Goal: Information Seeking & Learning: Learn about a topic

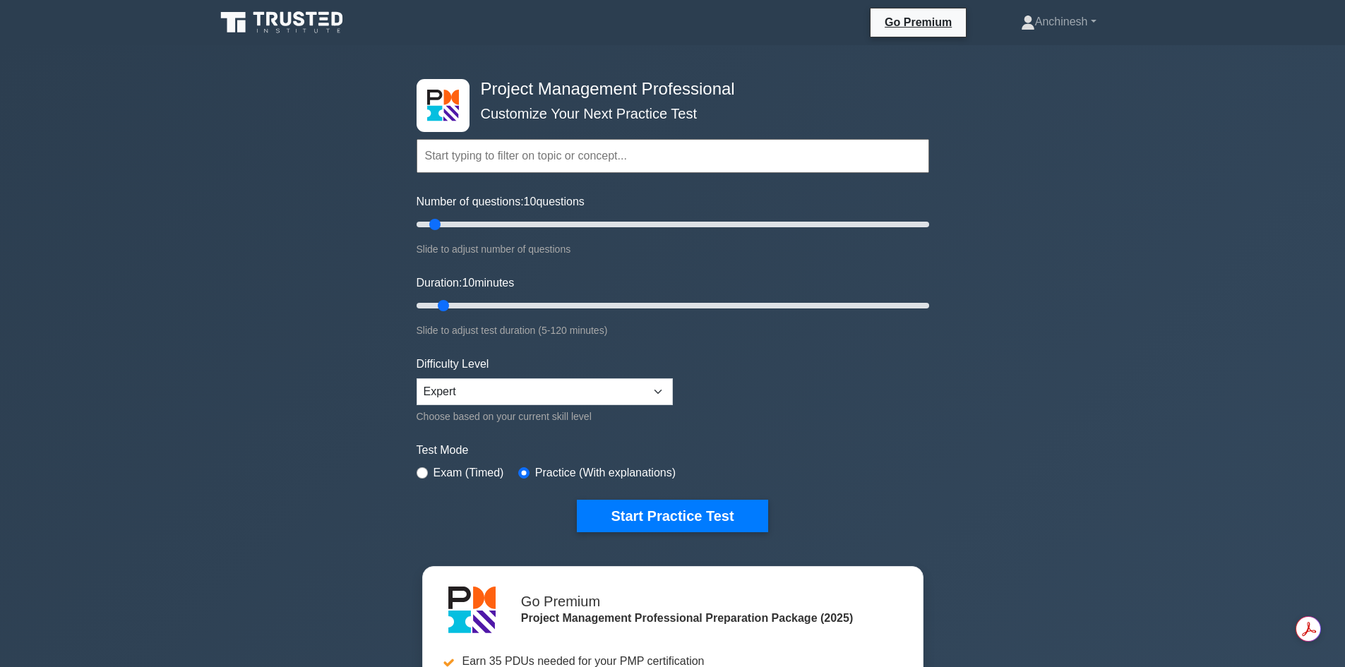
click at [457, 154] on input "text" at bounding box center [673, 156] width 513 height 34
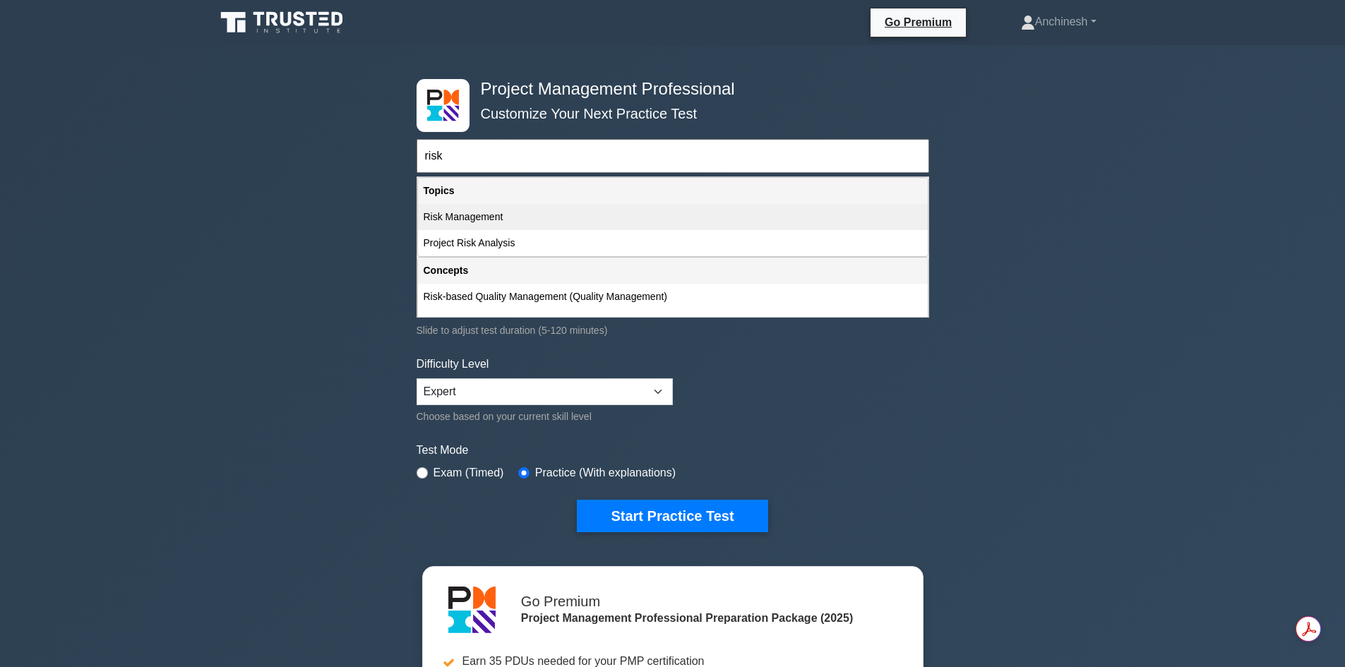
click at [462, 218] on div "Risk Management" at bounding box center [673, 217] width 510 height 26
type input "Risk Management"
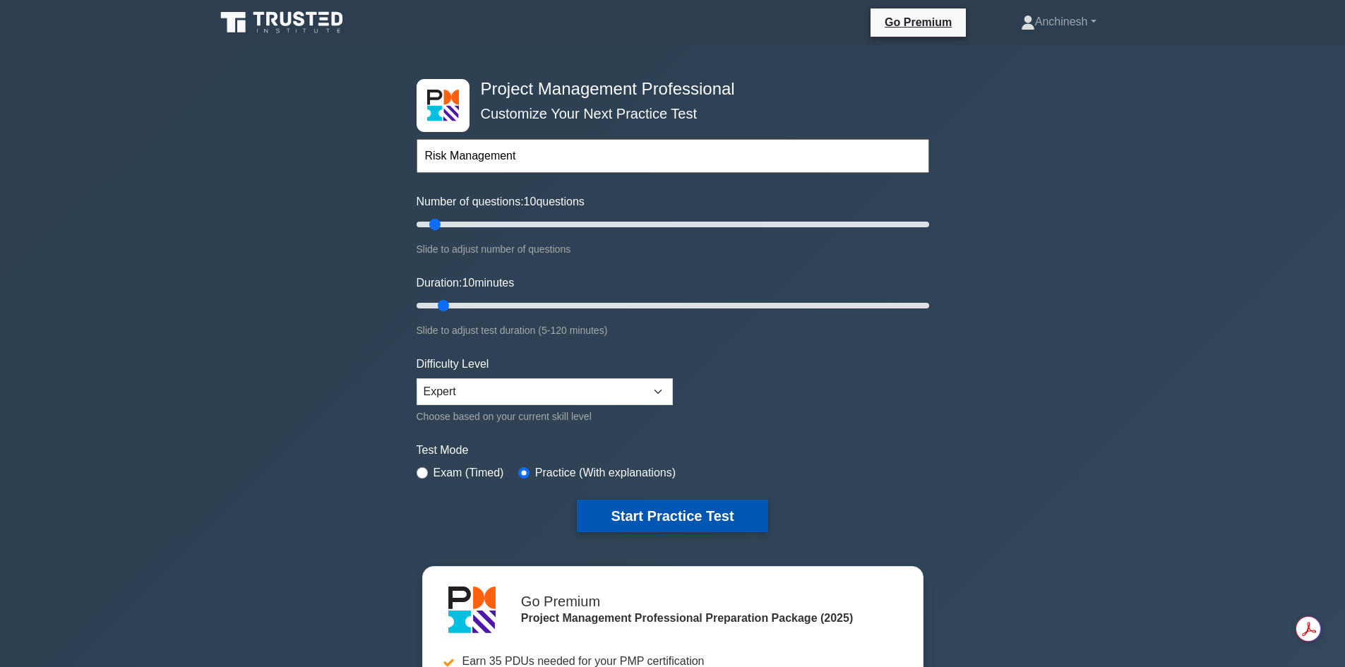
click at [652, 508] on button "Start Practice Test" at bounding box center [672, 516] width 191 height 32
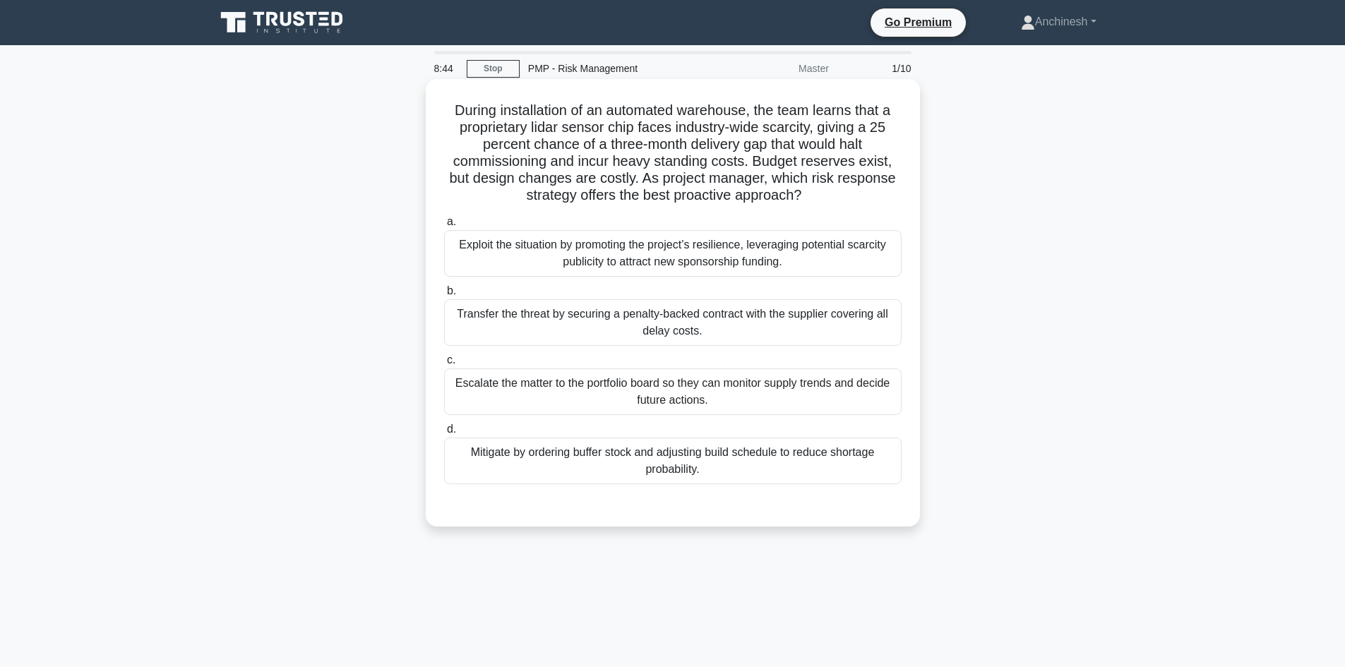
click at [671, 463] on div "Mitigate by ordering buffer stock and adjusting build schedule to reduce shorta…" at bounding box center [672, 461] width 457 height 47
click at [444, 434] on input "d. Mitigate by ordering buffer stock and adjusting build schedule to reduce sho…" at bounding box center [444, 429] width 0 height 9
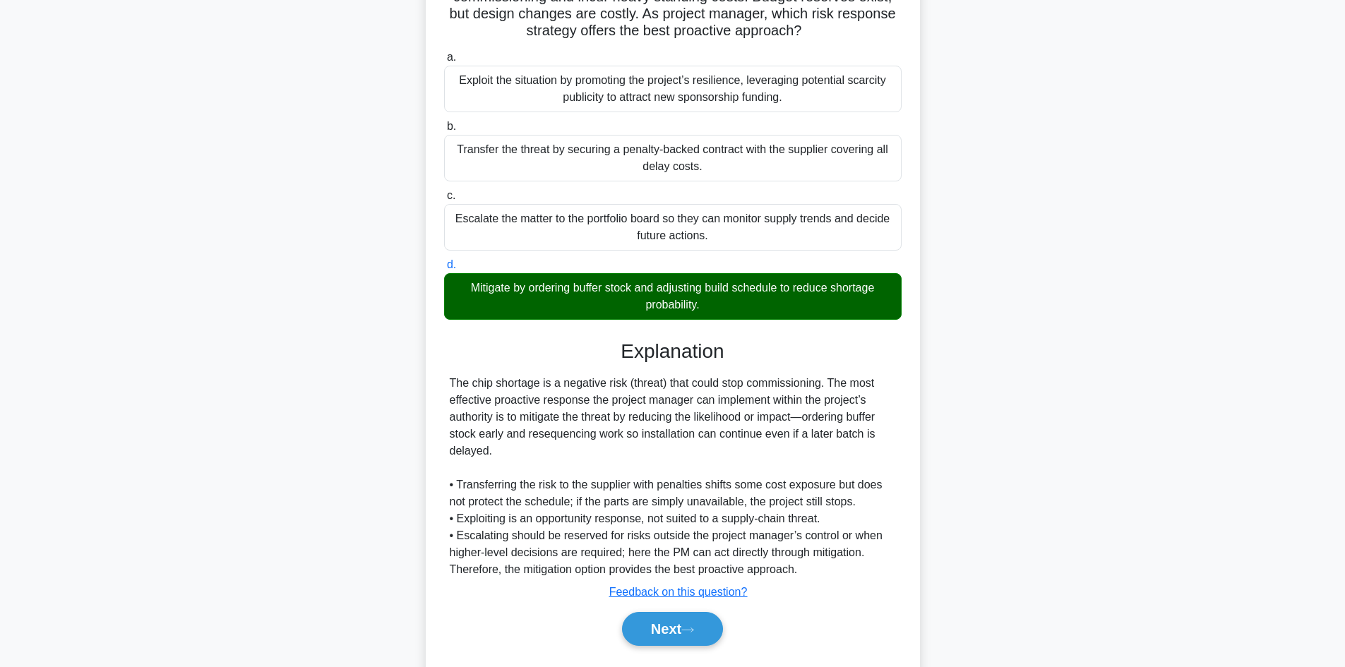
scroll to position [204, 0]
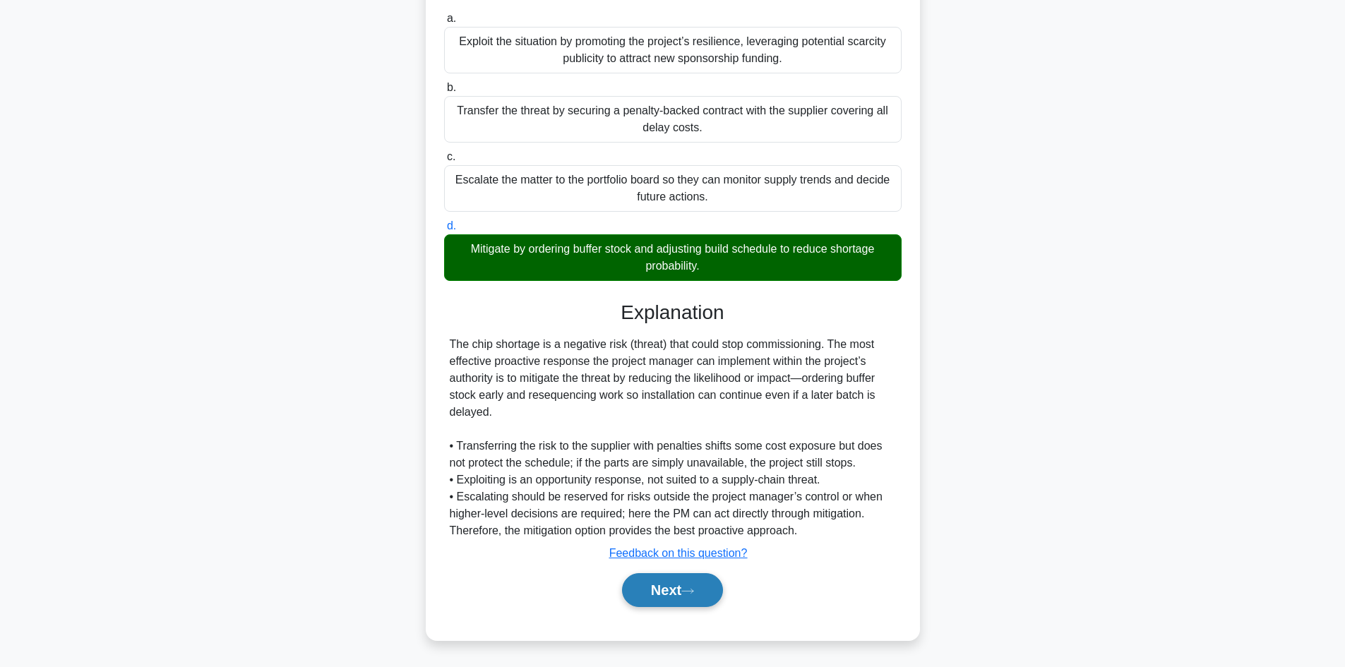
click at [669, 590] on button "Next" at bounding box center [672, 590] width 101 height 34
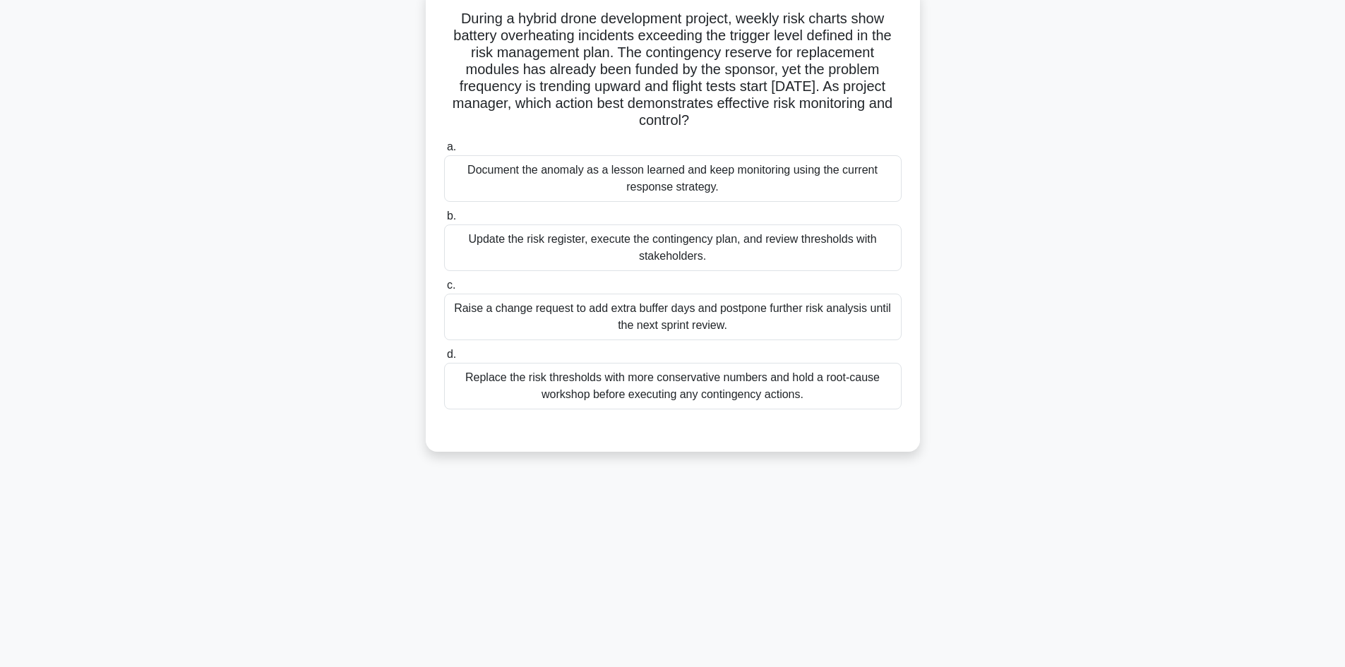
scroll to position [95, 0]
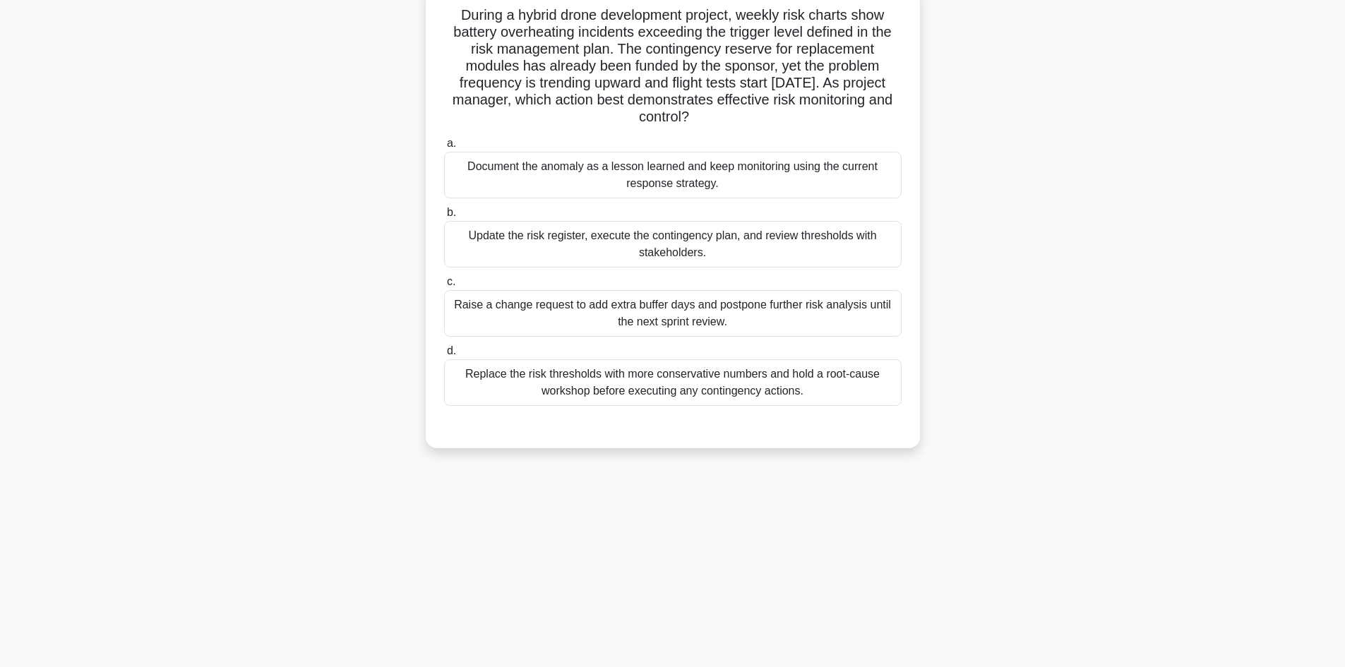
click at [558, 233] on div "Update the risk register, execute the contingency plan, and review thresholds w…" at bounding box center [672, 244] width 457 height 47
click at [444, 217] on input "b. Update the risk register, execute the contingency plan, and review threshold…" at bounding box center [444, 212] width 0 height 9
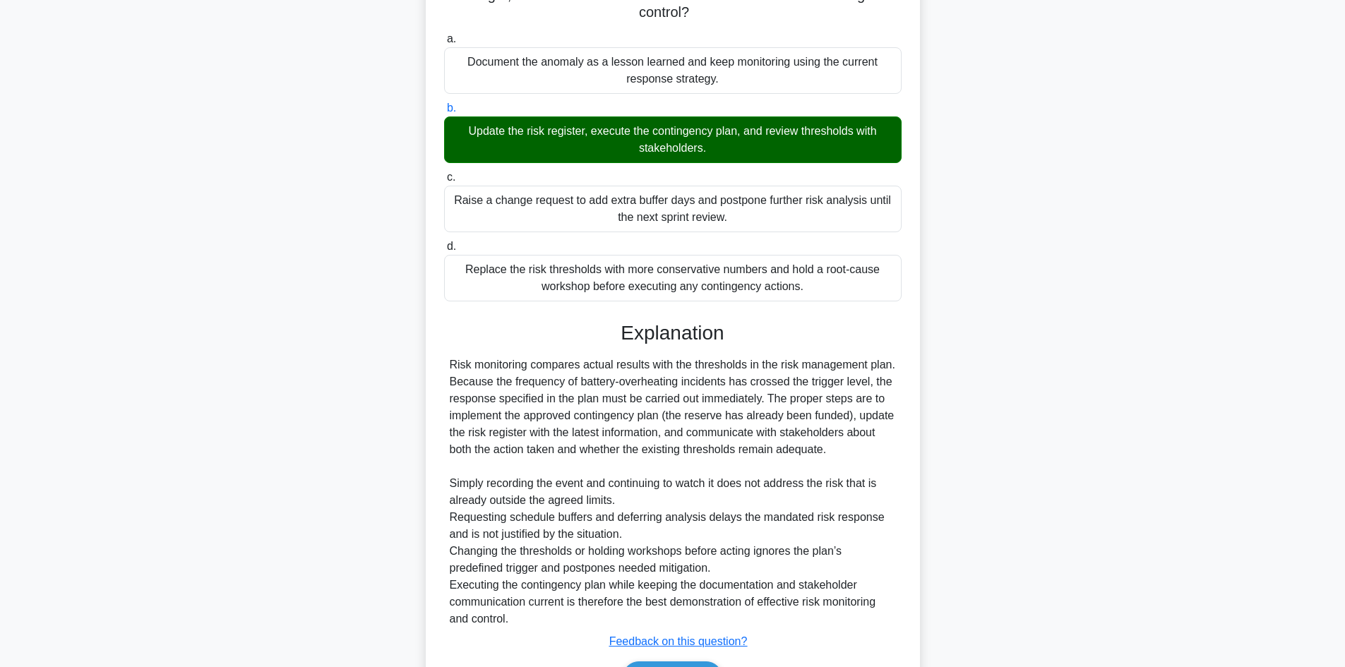
scroll to position [289, 0]
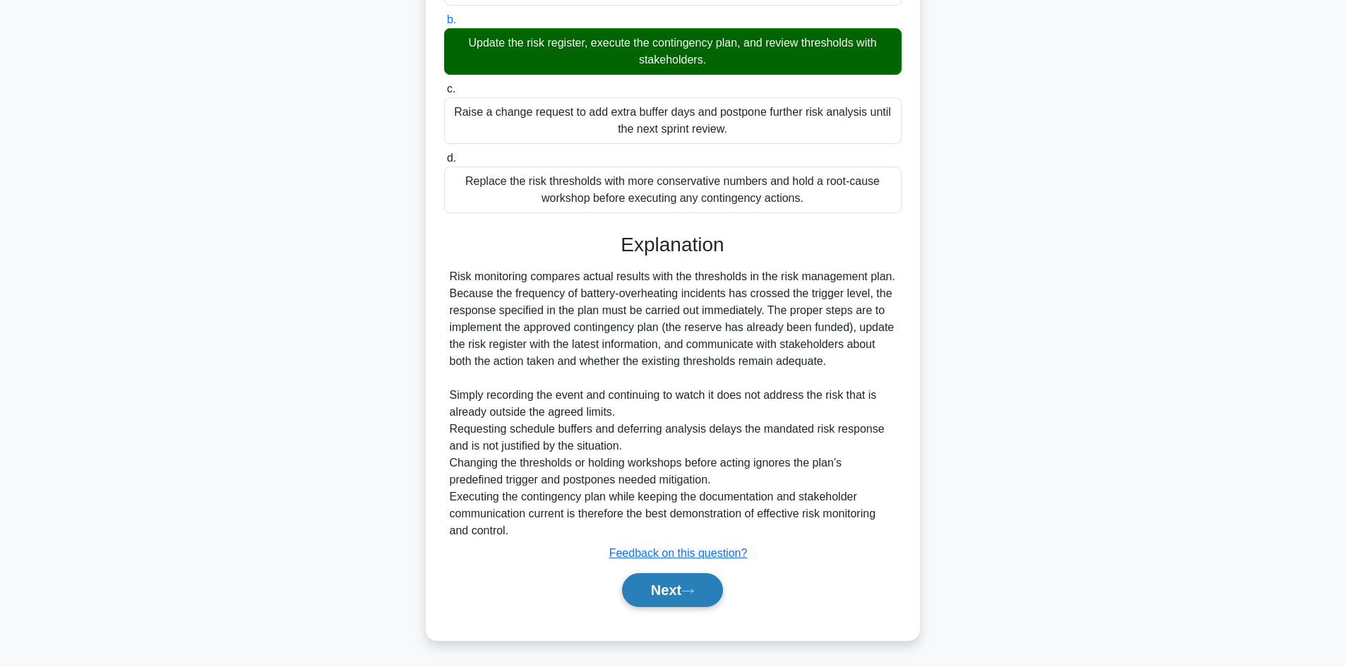
click at [669, 585] on button "Next" at bounding box center [672, 590] width 101 height 34
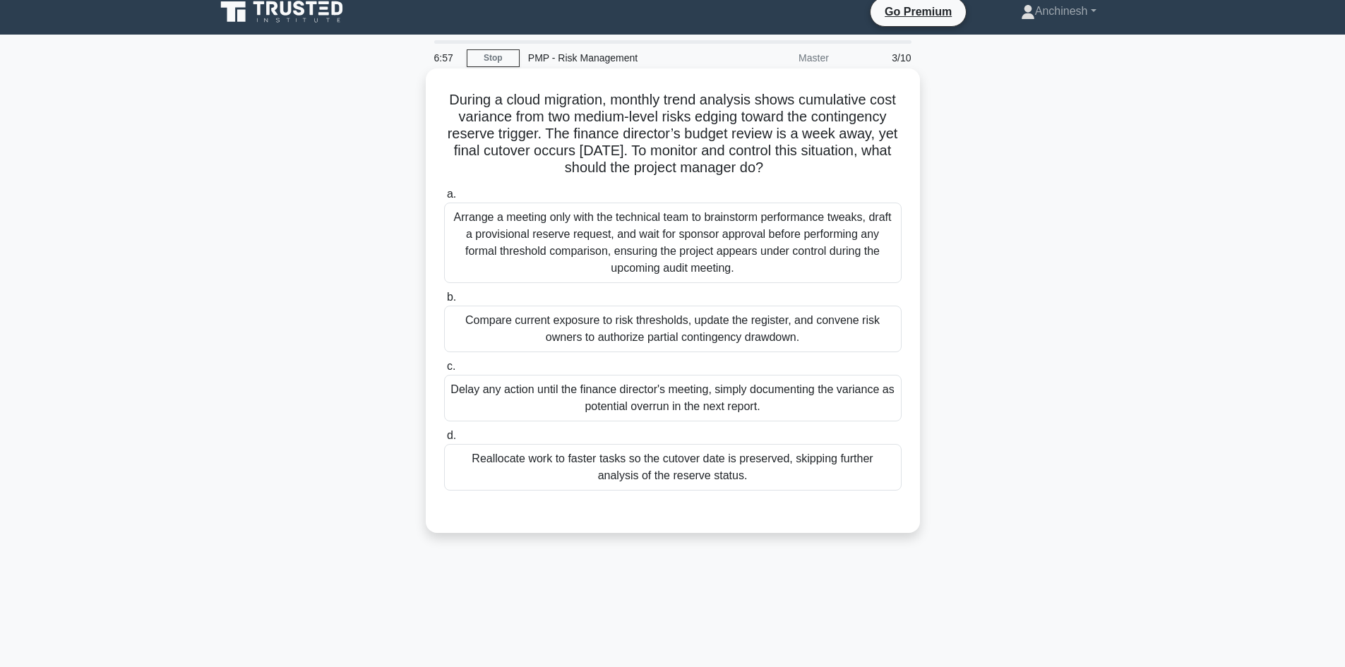
scroll to position [0, 0]
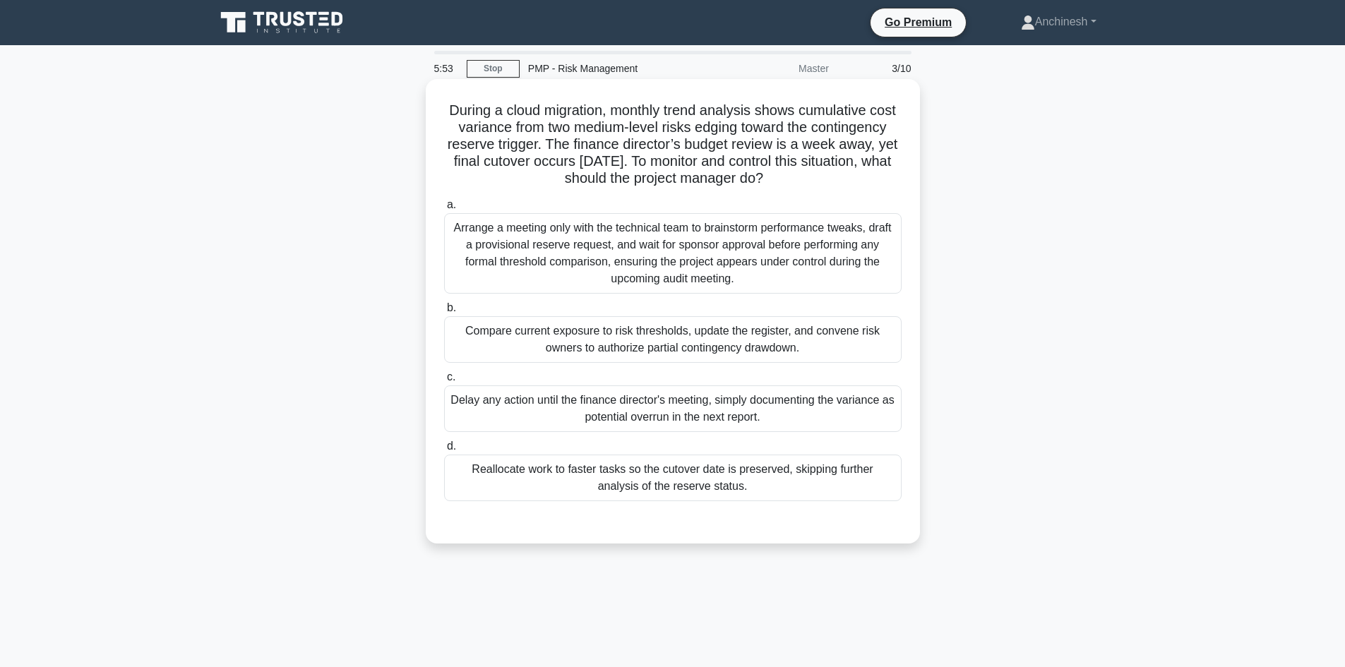
click at [743, 356] on div "Compare current exposure to risk thresholds, update the register, and convene r…" at bounding box center [672, 339] width 457 height 47
click at [444, 313] on input "b. Compare current exposure to risk thresholds, update the register, and conven…" at bounding box center [444, 308] width 0 height 9
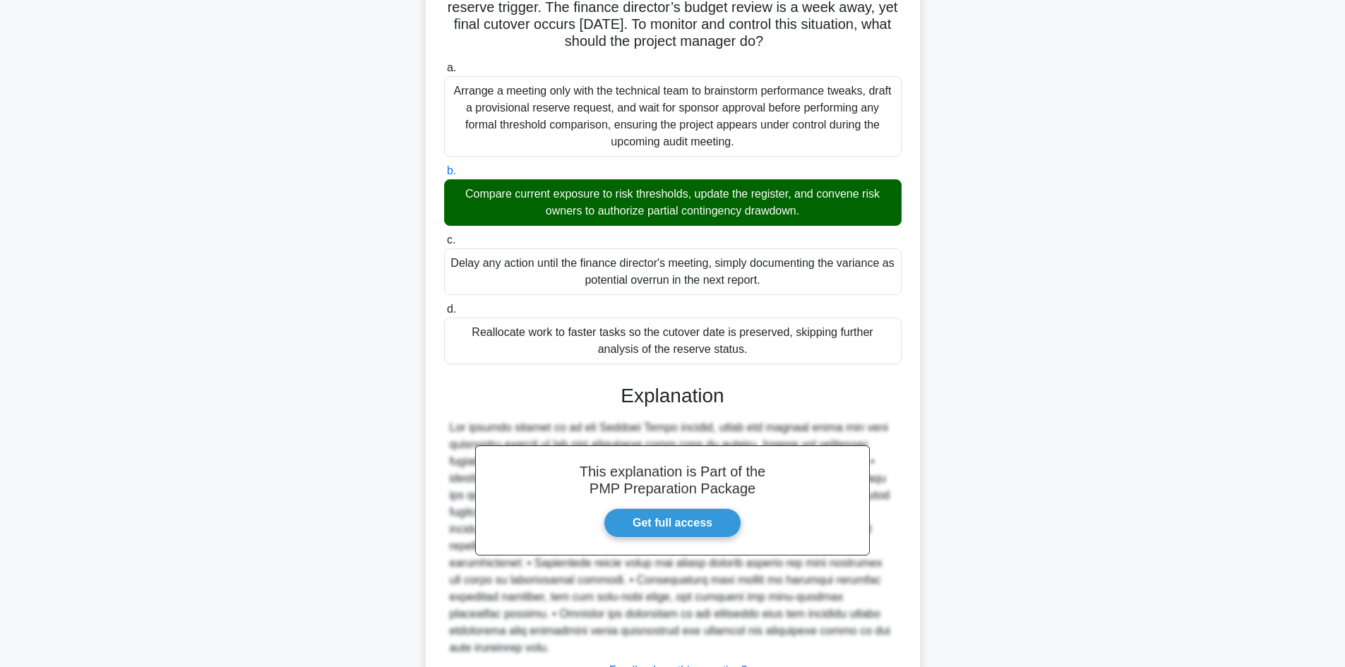
scroll to position [255, 0]
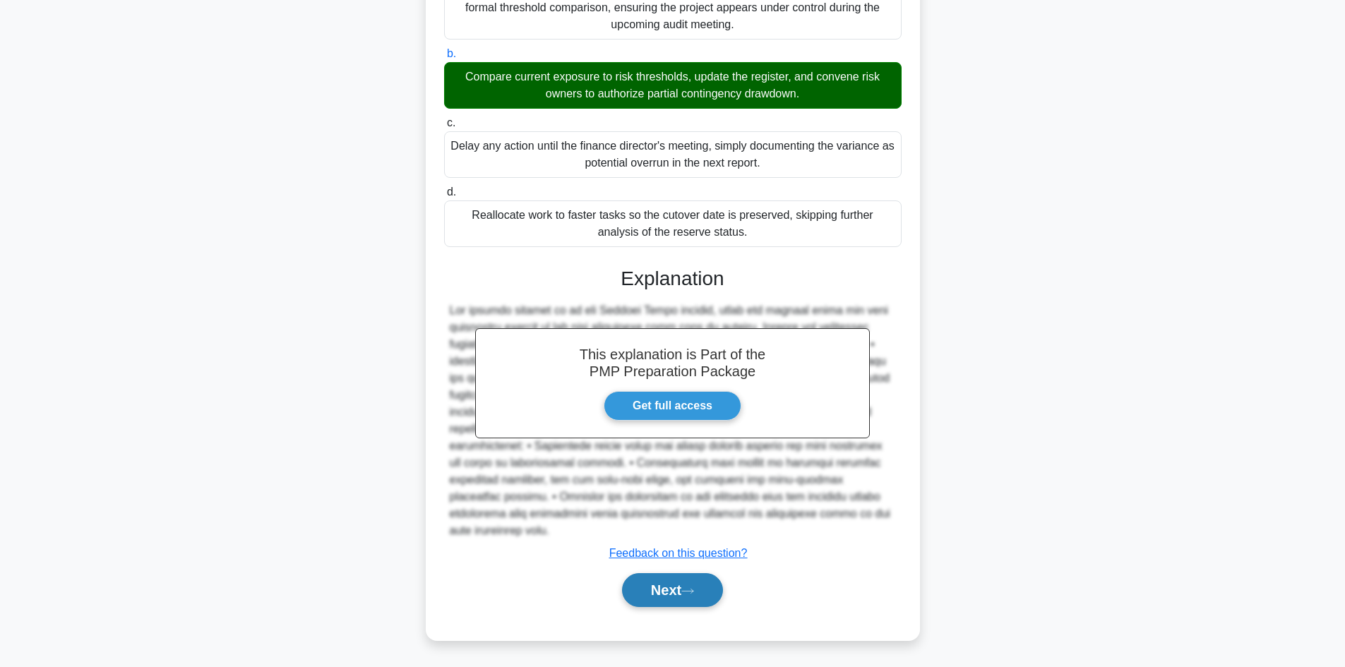
click at [673, 576] on button "Next" at bounding box center [672, 590] width 101 height 34
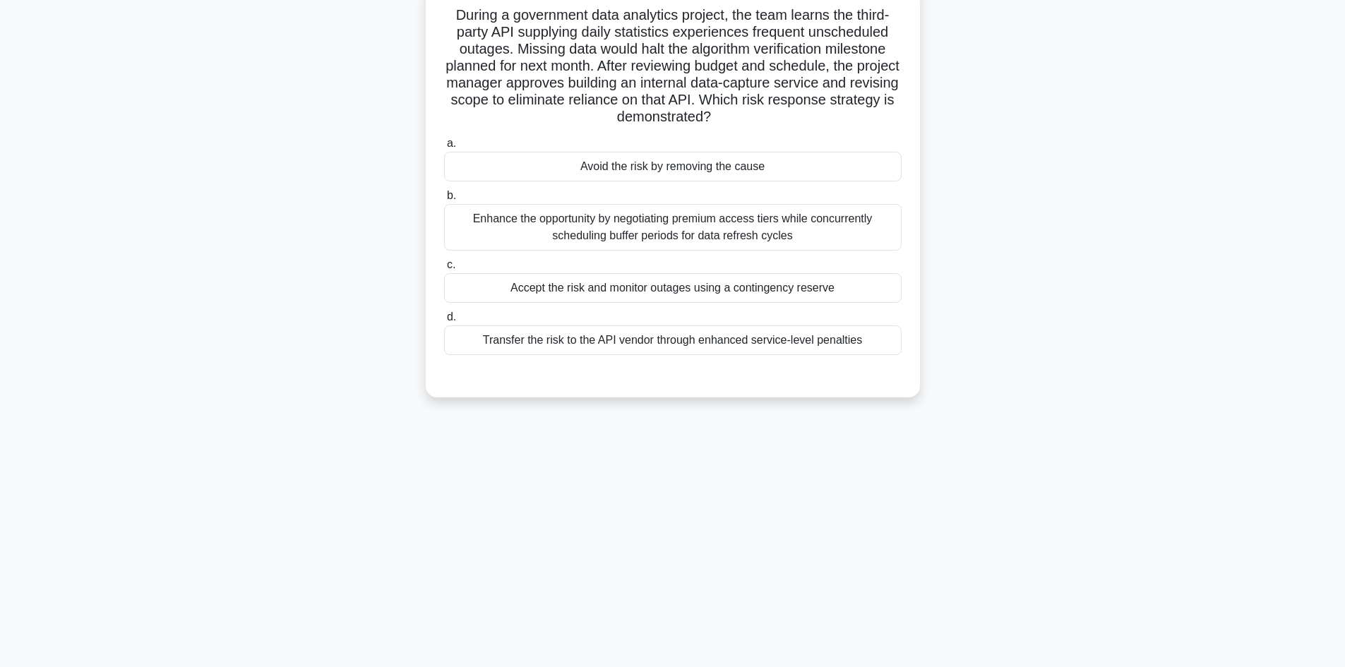
scroll to position [25, 0]
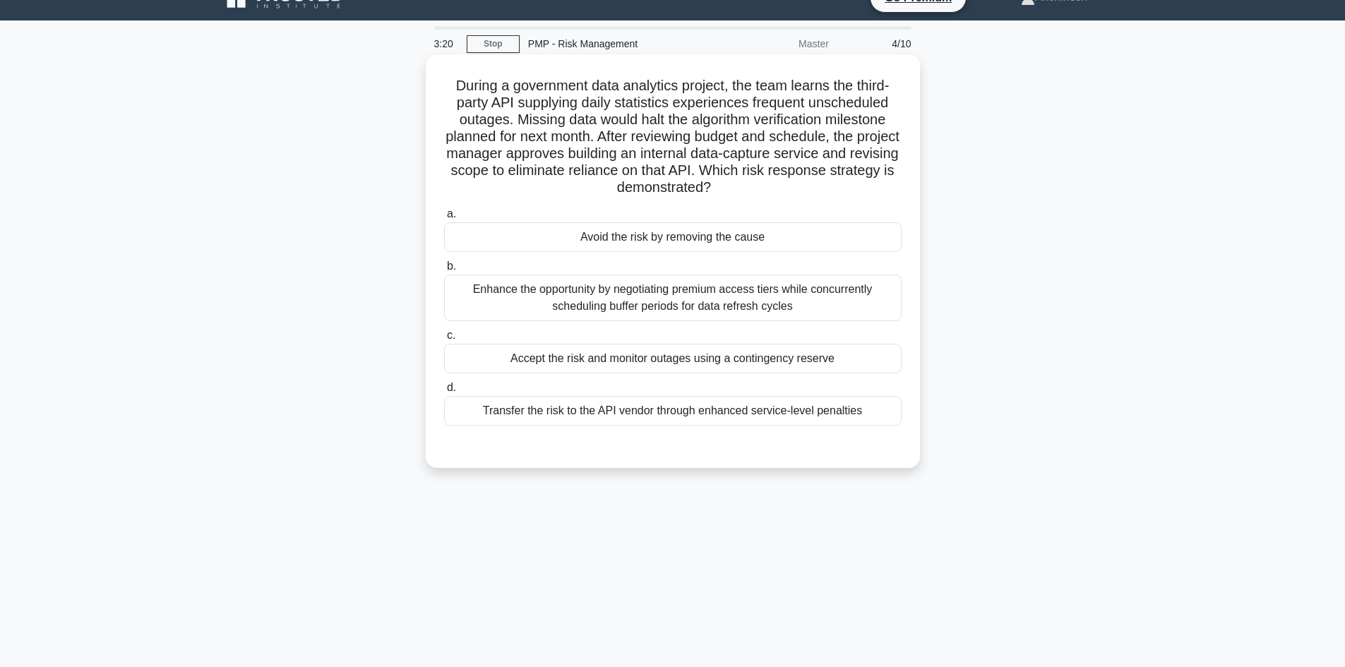
click at [633, 414] on div "Transfer the risk to the API vendor through enhanced service-level penalties" at bounding box center [672, 411] width 457 height 30
click at [444, 393] on input "d. Transfer the risk to the API vendor through enhanced service-level penalties" at bounding box center [444, 387] width 0 height 9
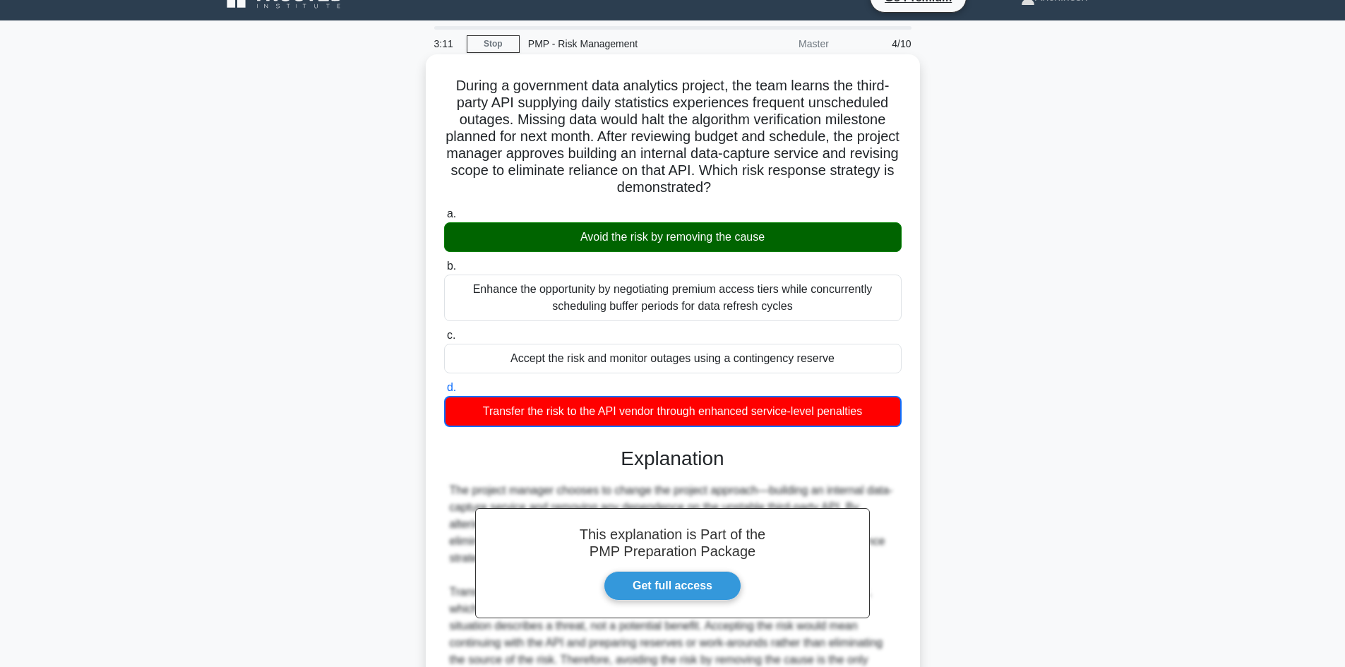
scroll to position [172, 0]
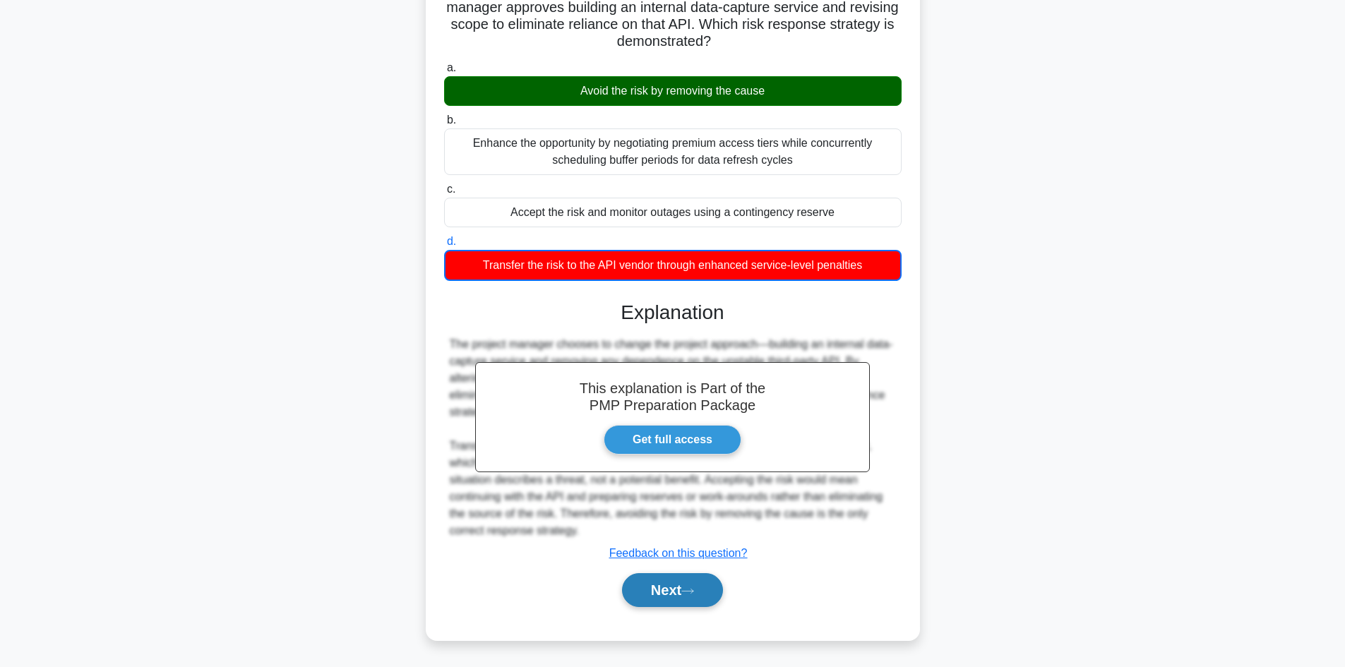
click at [690, 586] on button "Next" at bounding box center [672, 590] width 101 height 34
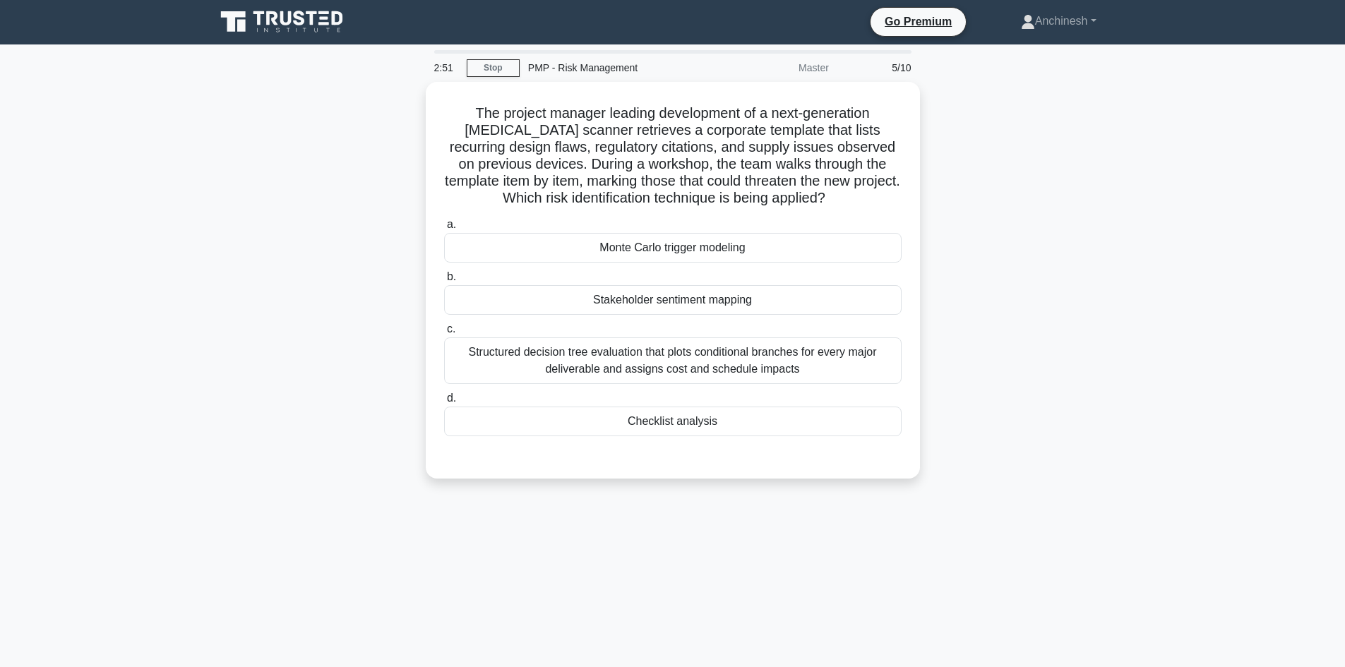
scroll to position [0, 0]
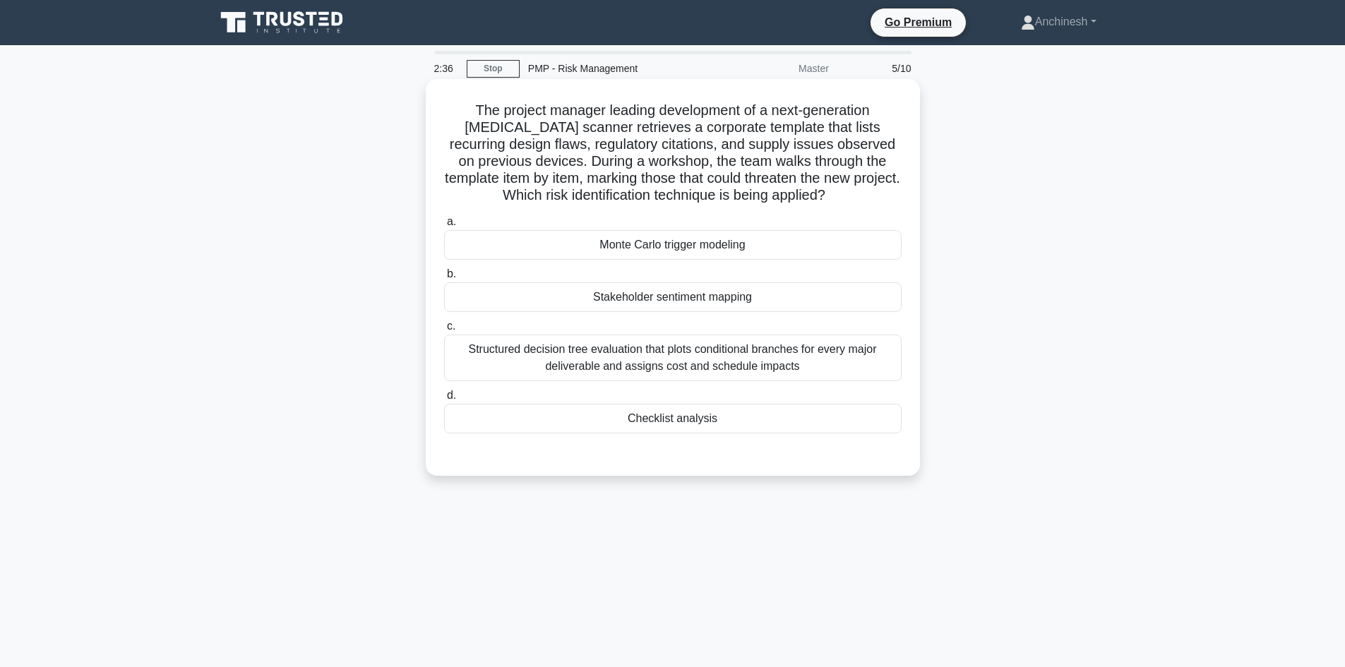
click at [688, 419] on div "Checklist analysis" at bounding box center [672, 419] width 457 height 30
click at [444, 400] on input "d. Checklist analysis" at bounding box center [444, 395] width 0 height 9
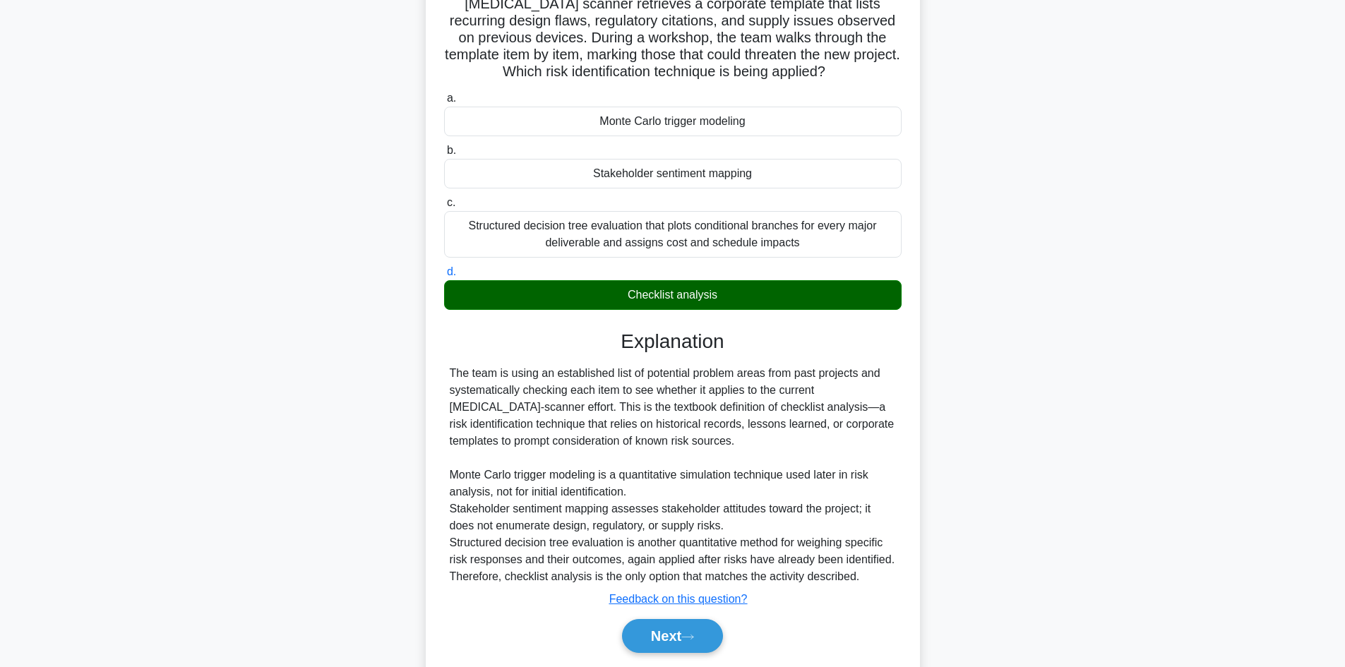
scroll to position [170, 0]
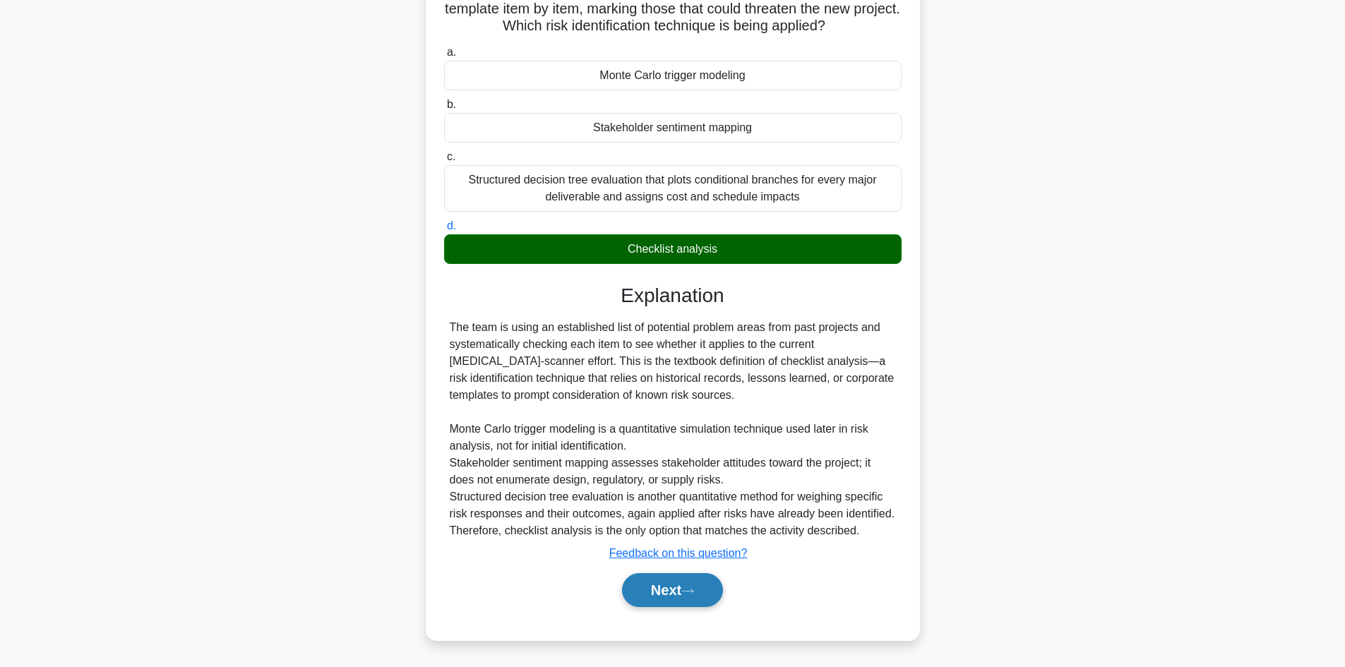
click at [650, 589] on button "Next" at bounding box center [672, 590] width 101 height 34
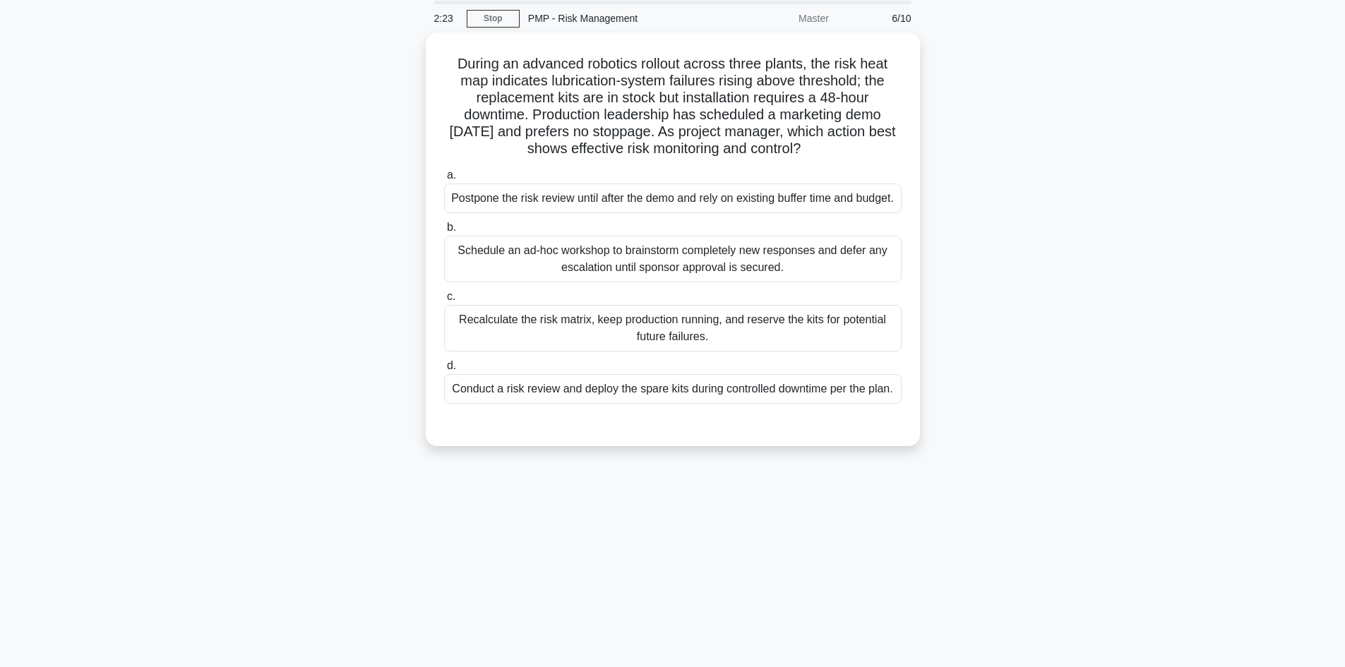
scroll to position [0, 0]
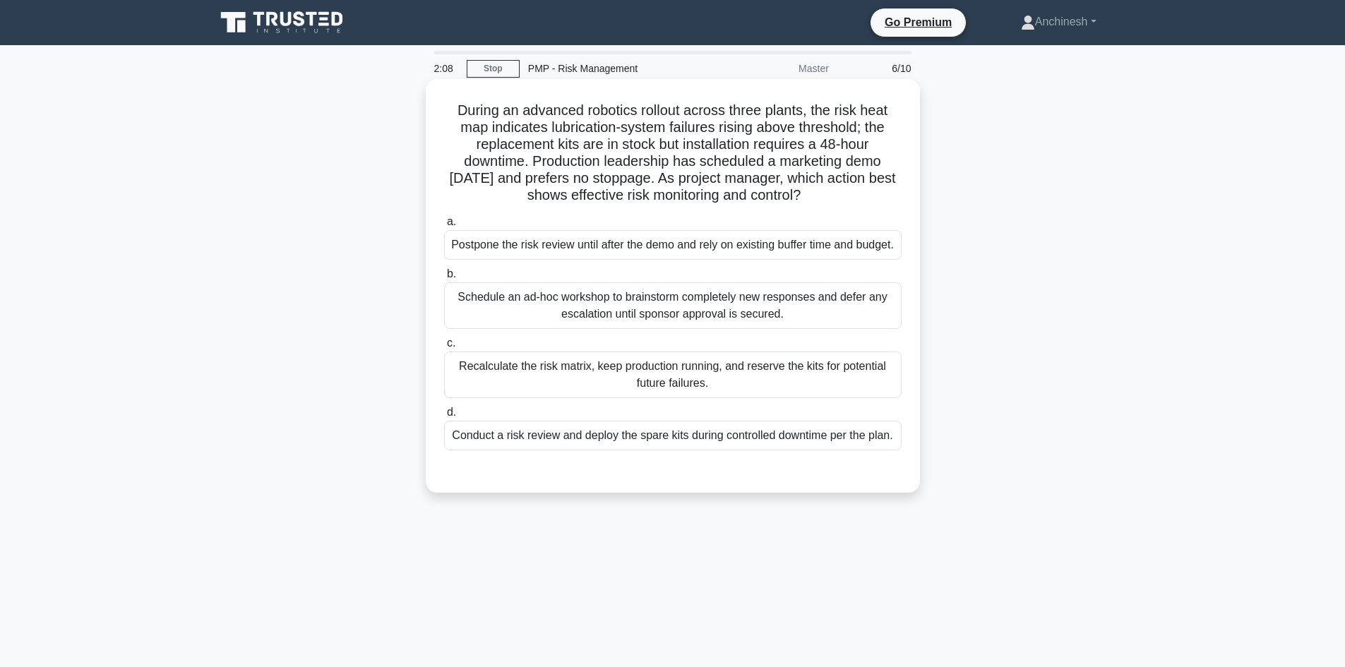
drag, startPoint x: 644, startPoint y: 321, endPoint x: 644, endPoint y: 329, distance: 8.5
click at [644, 326] on div "Schedule an ad-hoc workshop to brainstorm completely new responses and defer an…" at bounding box center [672, 305] width 457 height 47
click at [726, 329] on div "Schedule an ad-hoc workshop to brainstorm completely new responses and defer an…" at bounding box center [672, 305] width 457 height 47
click at [444, 279] on input "b. Schedule an ad-hoc workshop to brainstorm completely new responses and defer…" at bounding box center [444, 274] width 0 height 9
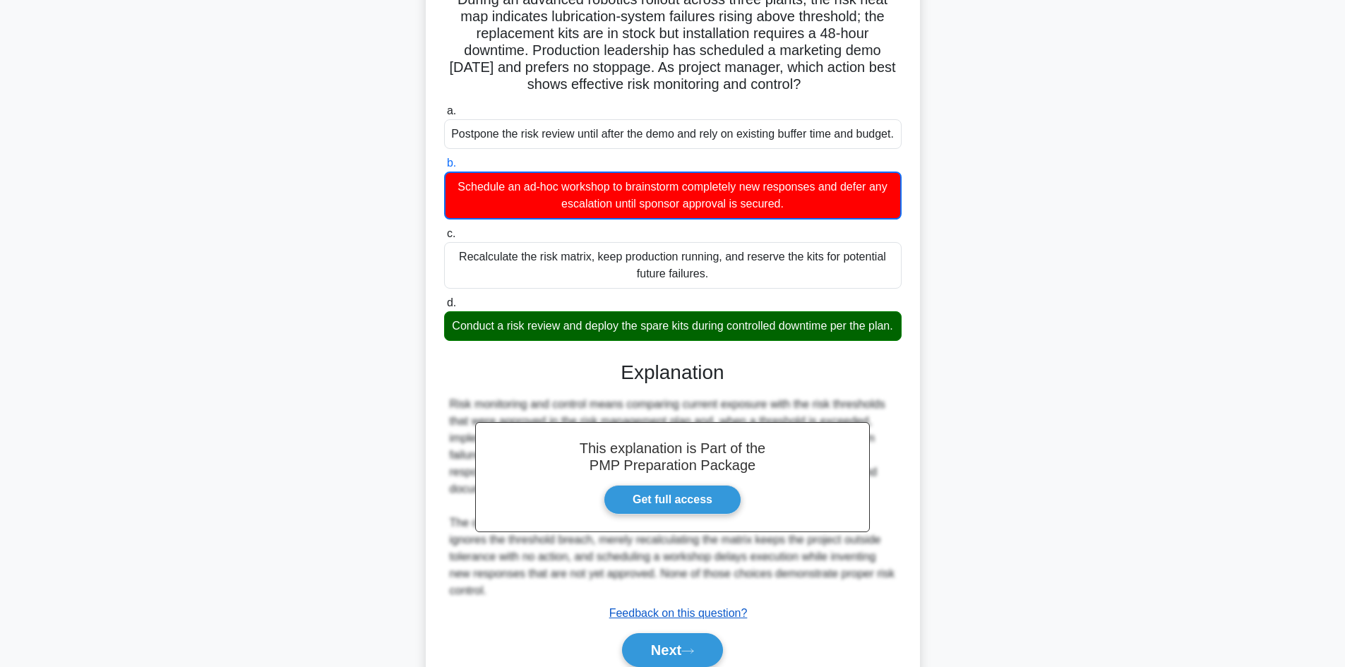
scroll to position [205, 0]
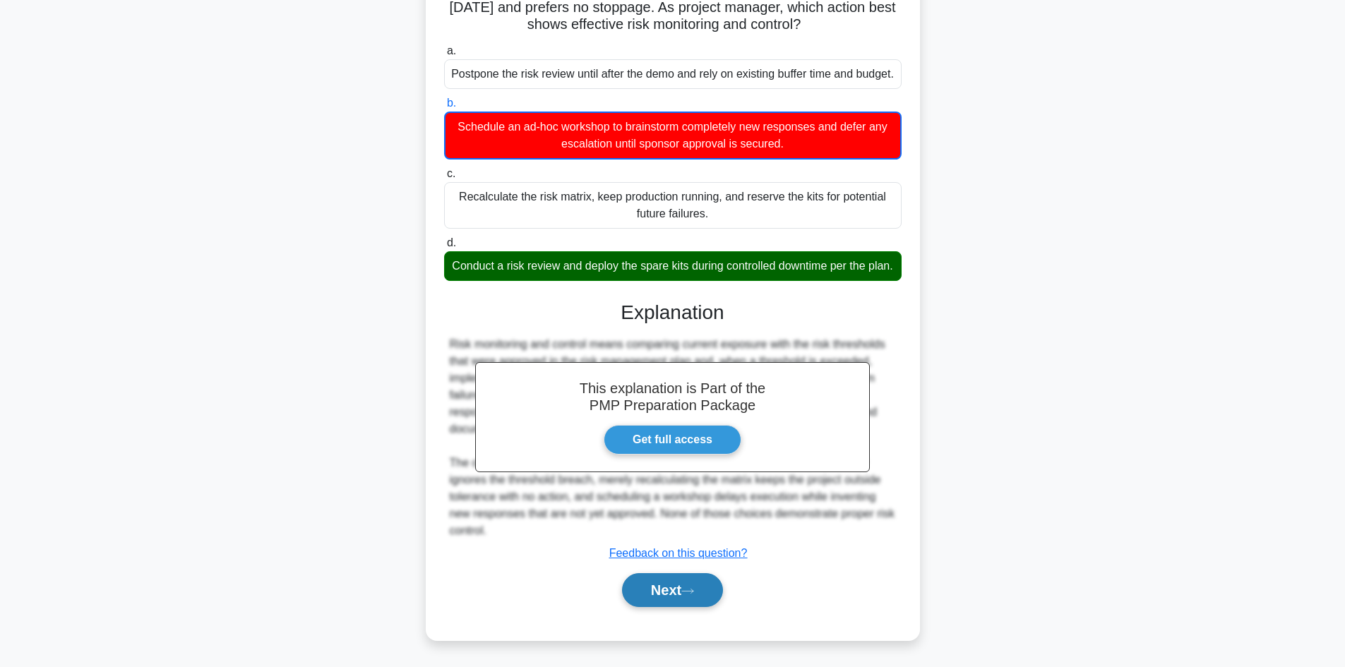
click at [674, 589] on button "Next" at bounding box center [672, 590] width 101 height 34
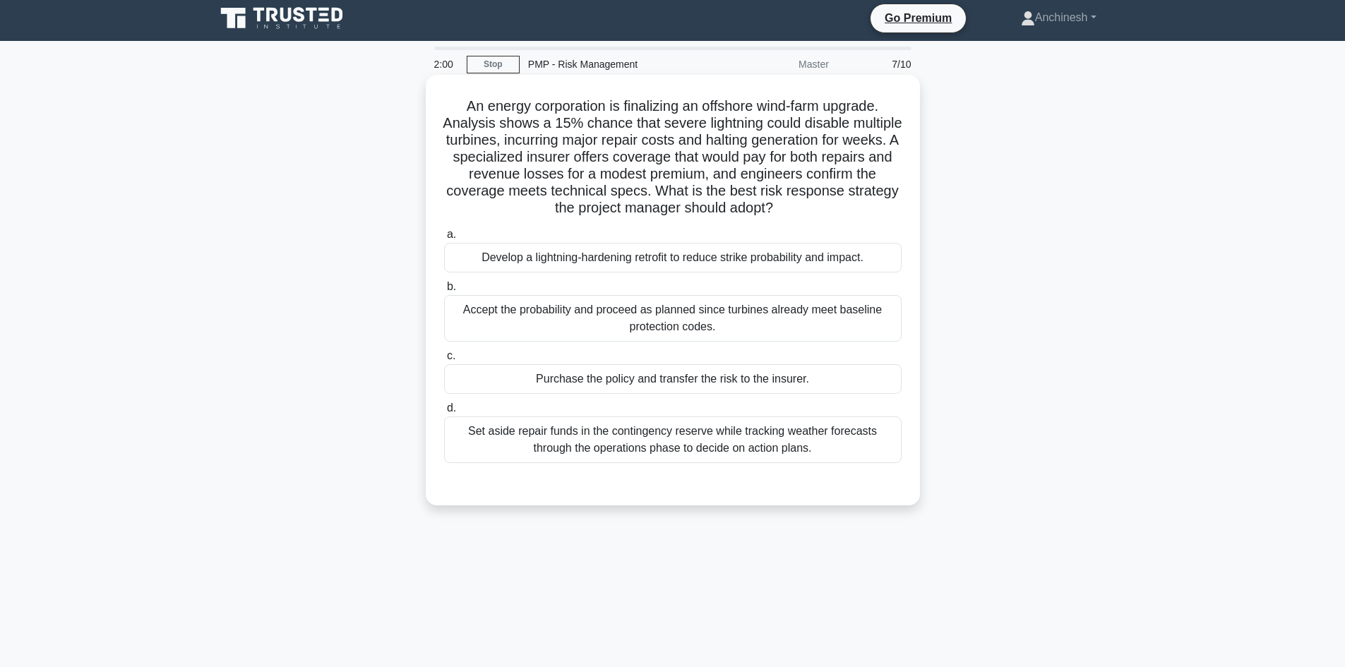
scroll to position [0, 0]
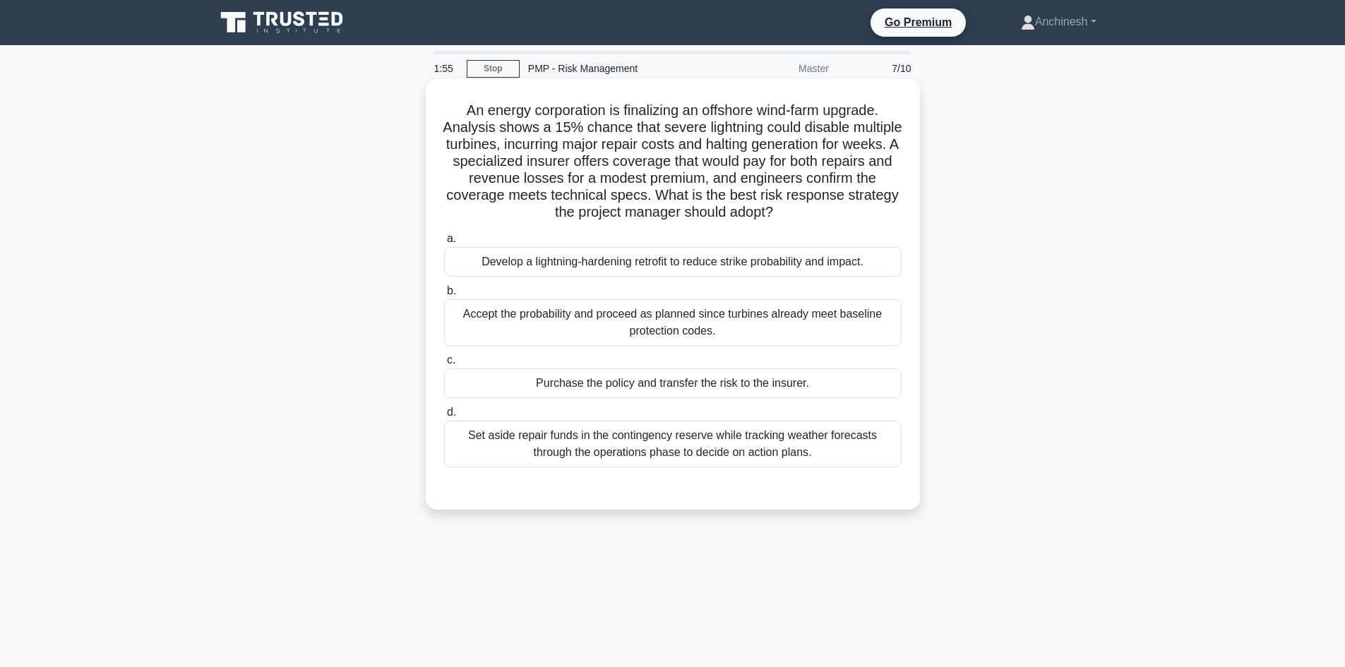
click at [615, 446] on div "Set aside repair funds in the contingency reserve while tracking weather foreca…" at bounding box center [672, 444] width 457 height 47
click at [444, 417] on input "d. Set aside repair funds in the contingency reserve while tracking weather for…" at bounding box center [444, 412] width 0 height 9
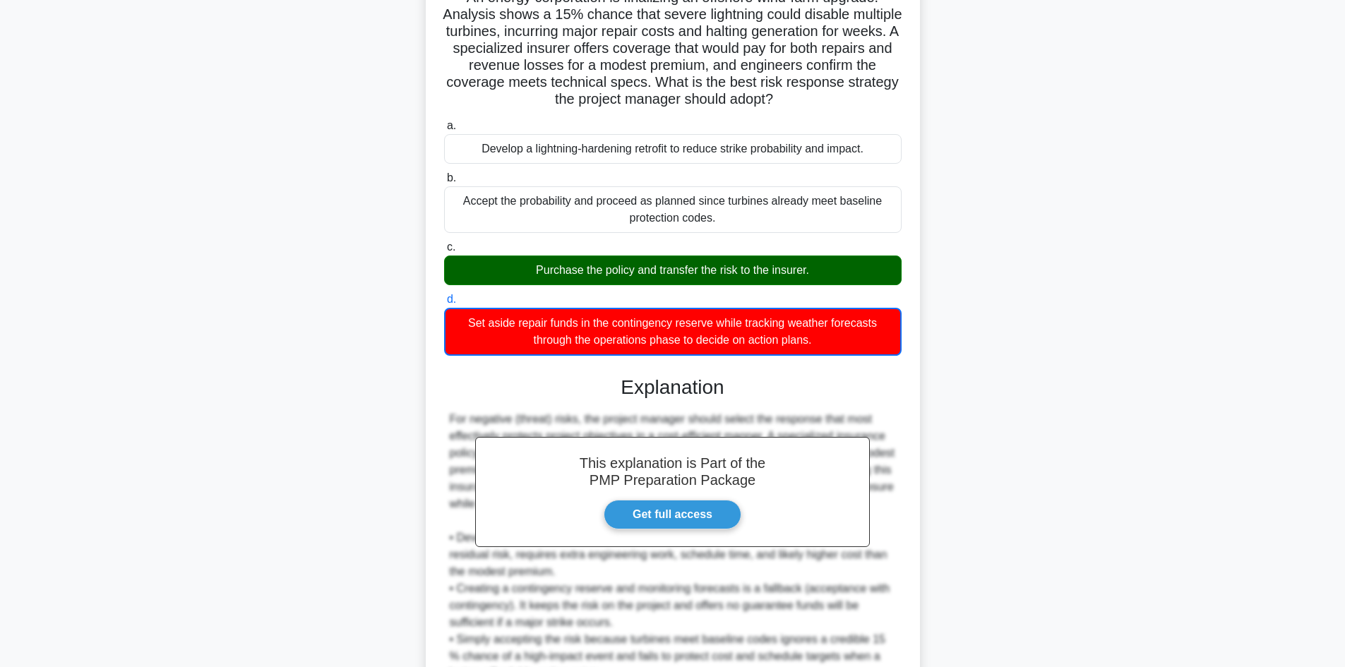
scroll to position [256, 0]
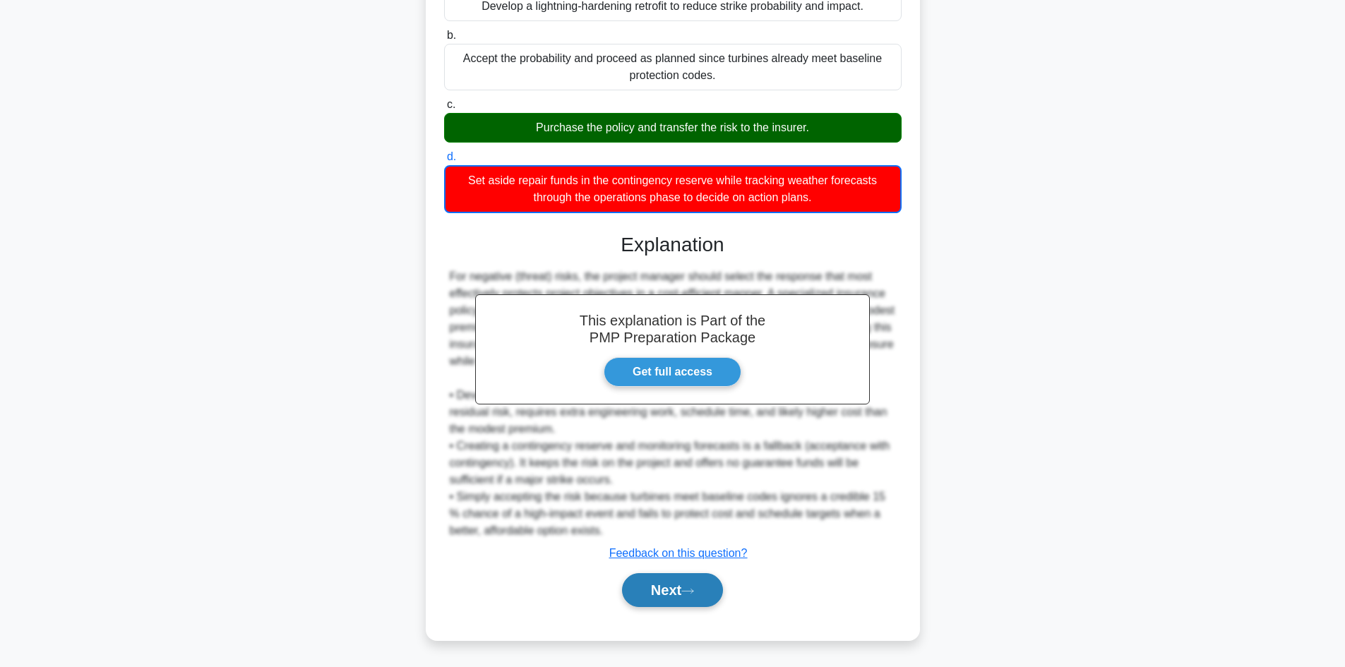
click at [669, 592] on button "Next" at bounding box center [672, 590] width 101 height 34
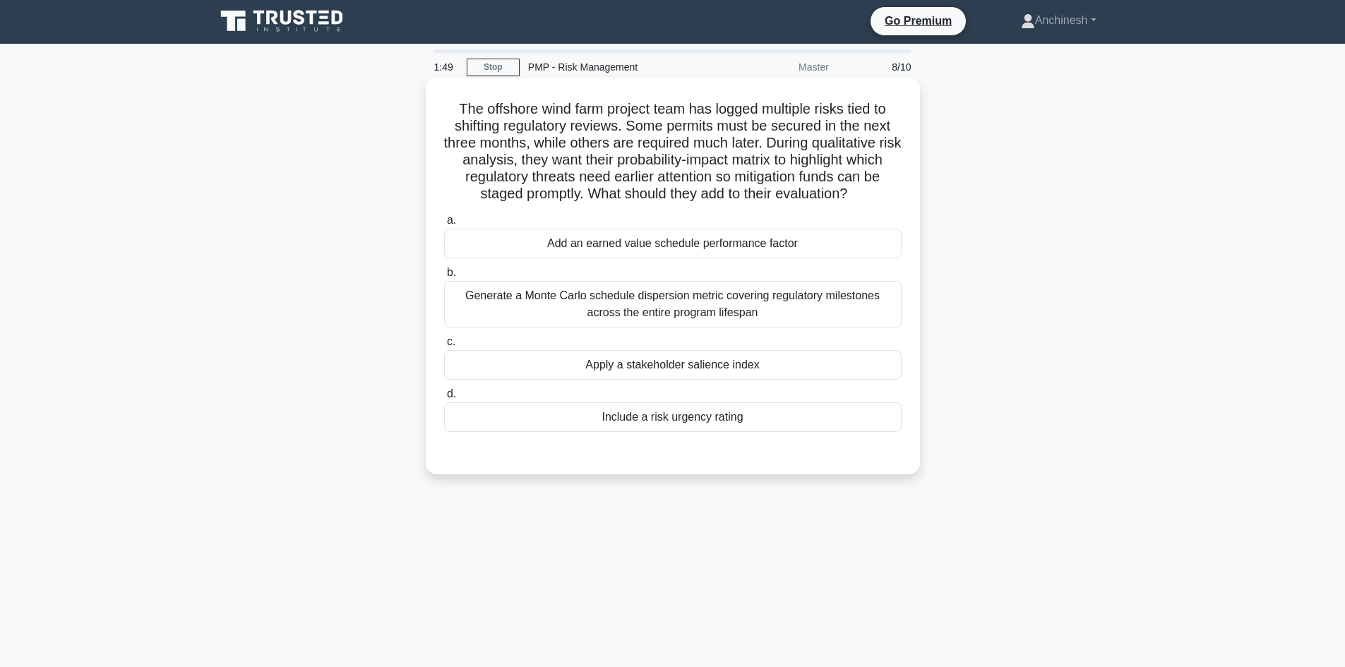
scroll to position [0, 0]
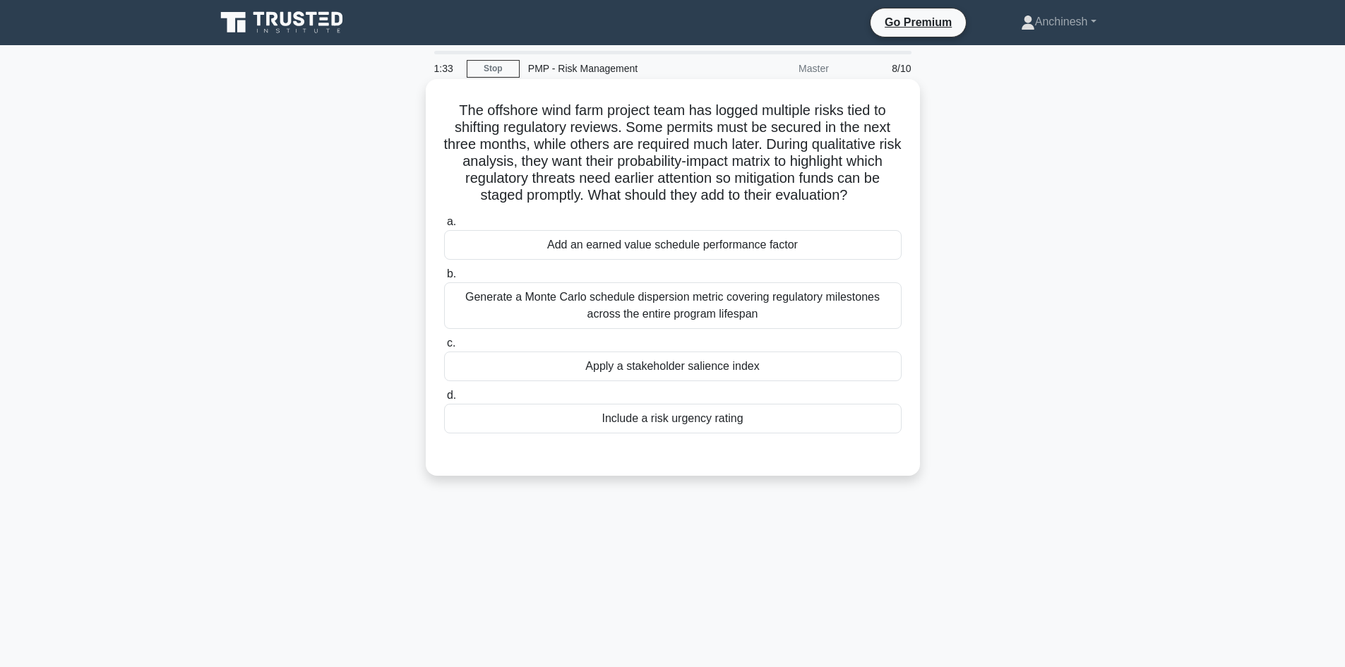
click at [685, 316] on div "Generate a Monte Carlo schedule dispersion metric covering regulatory milestone…" at bounding box center [672, 305] width 457 height 47
click at [444, 279] on input "b. Generate a Monte Carlo schedule dispersion metric covering regulatory milest…" at bounding box center [444, 274] width 0 height 9
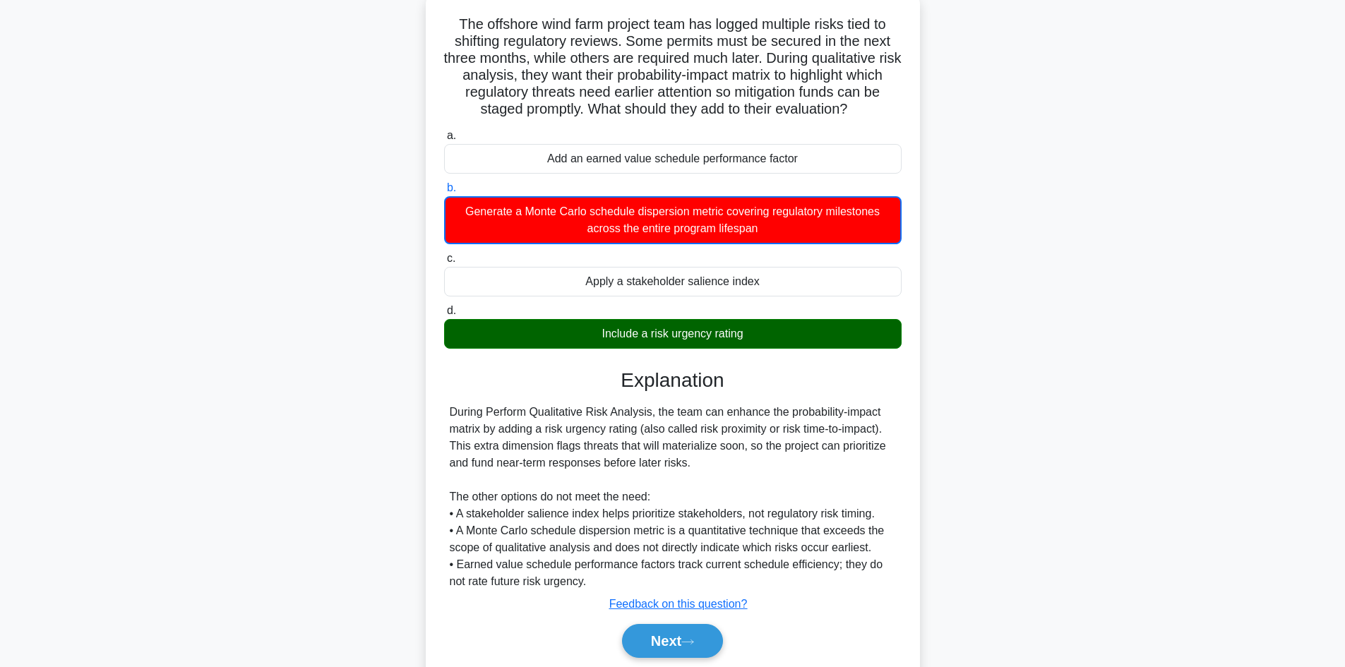
scroll to position [138, 0]
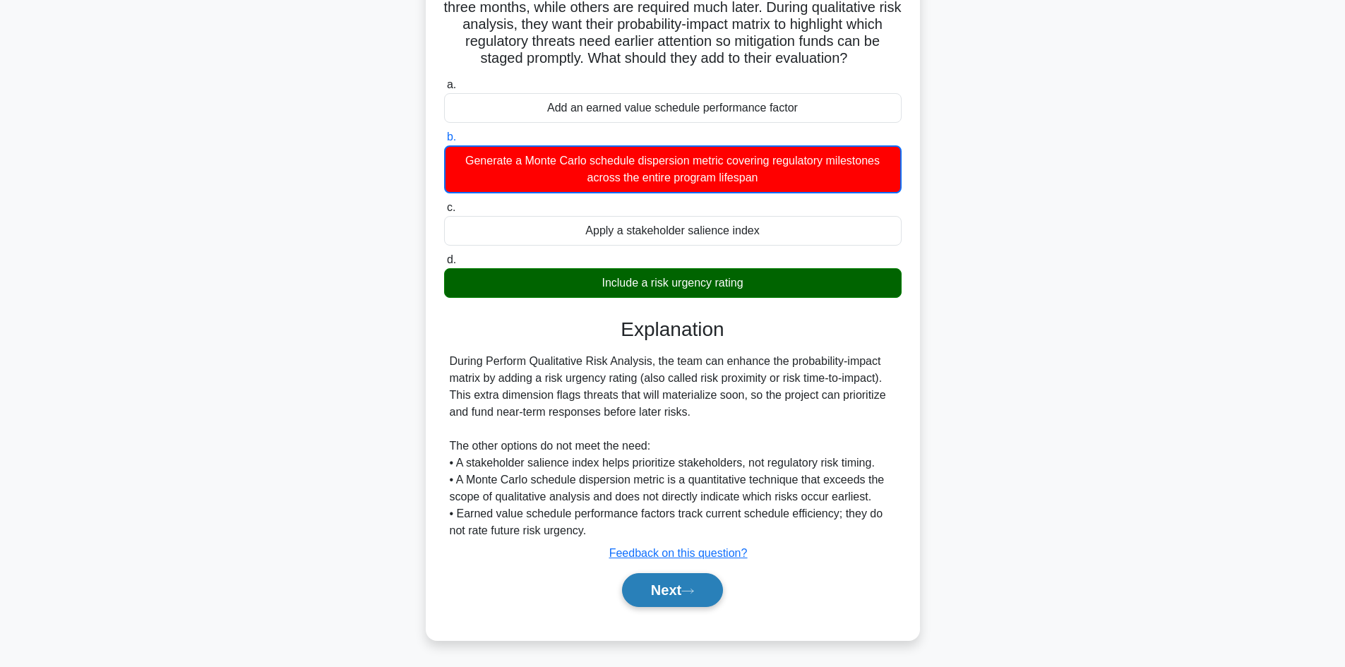
click at [669, 585] on button "Next" at bounding box center [672, 590] width 101 height 34
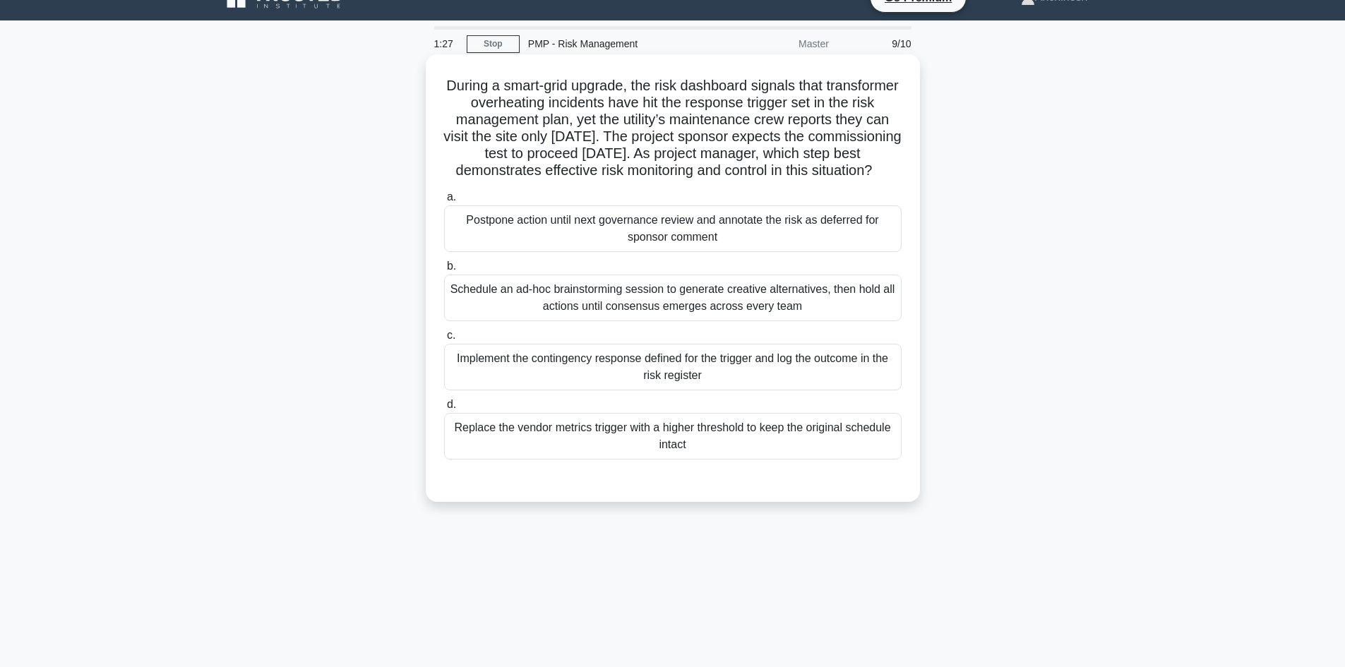
scroll to position [0, 0]
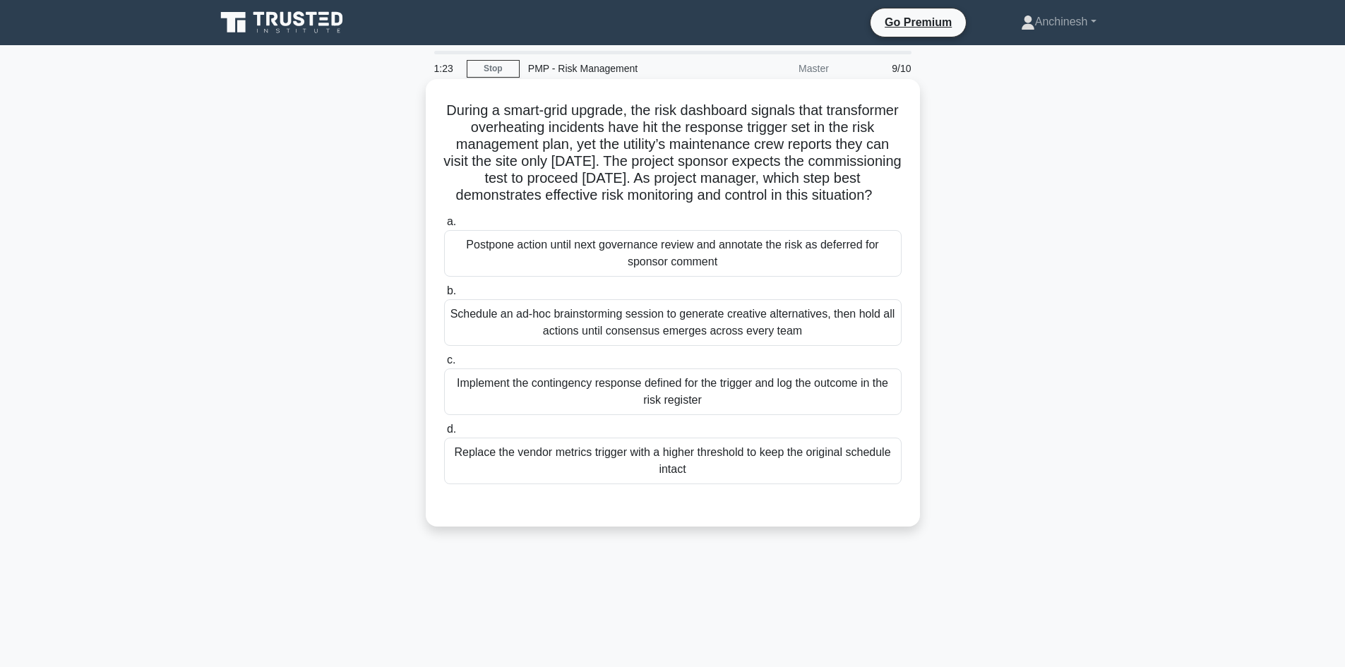
click at [682, 345] on div "Schedule an ad-hoc brainstorming session to generate creative alternatives, the…" at bounding box center [672, 322] width 457 height 47
click at [444, 296] on input "b. Schedule an ad-hoc brainstorming session to generate creative alternatives, …" at bounding box center [444, 291] width 0 height 9
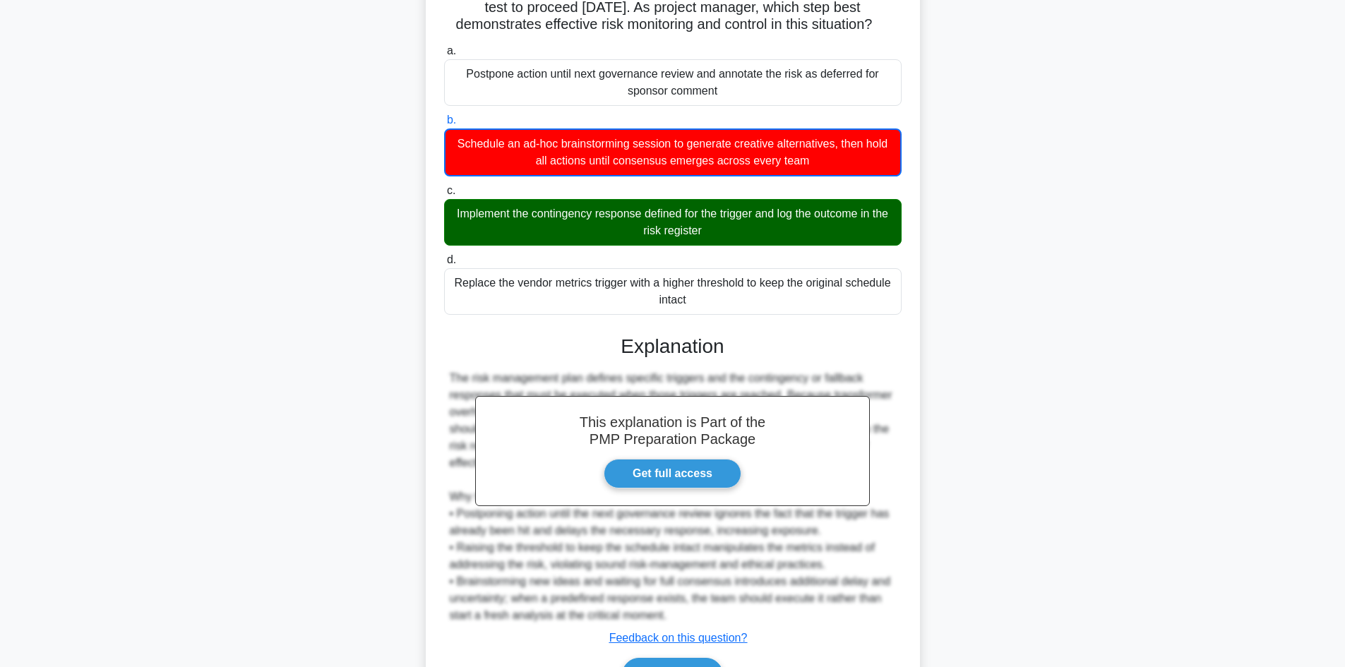
scroll to position [273, 0]
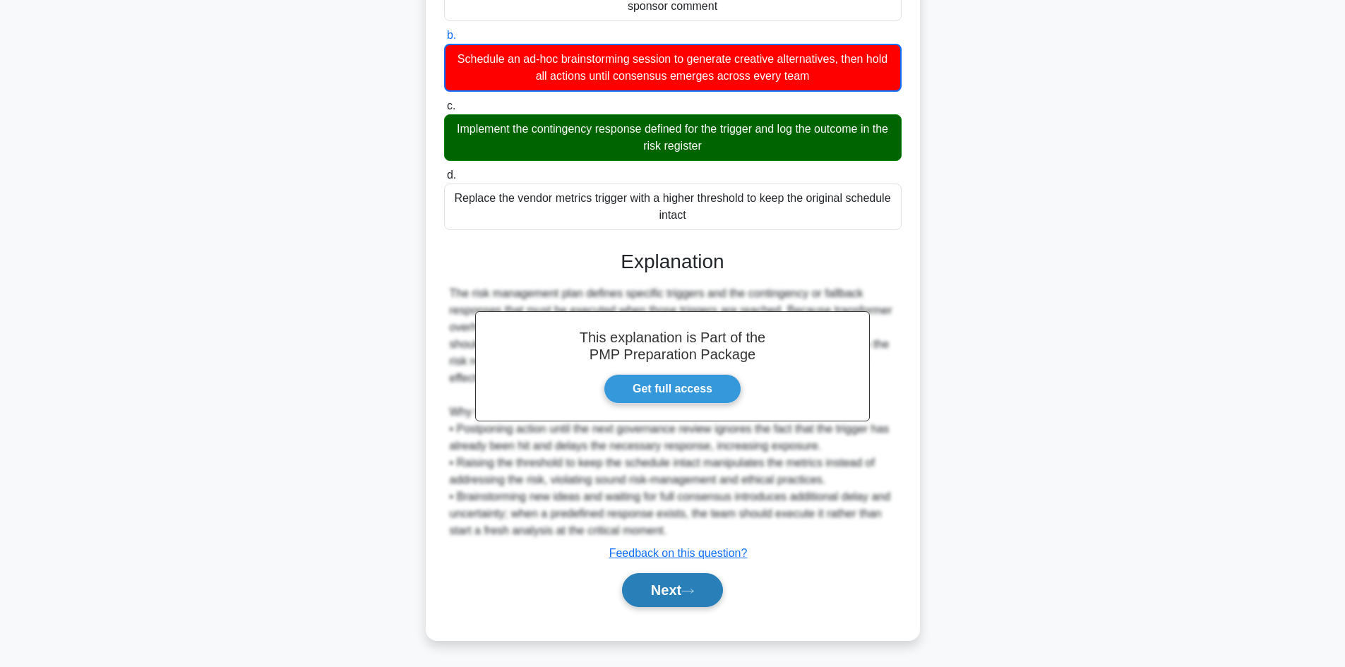
click at [671, 588] on button "Next" at bounding box center [672, 590] width 101 height 34
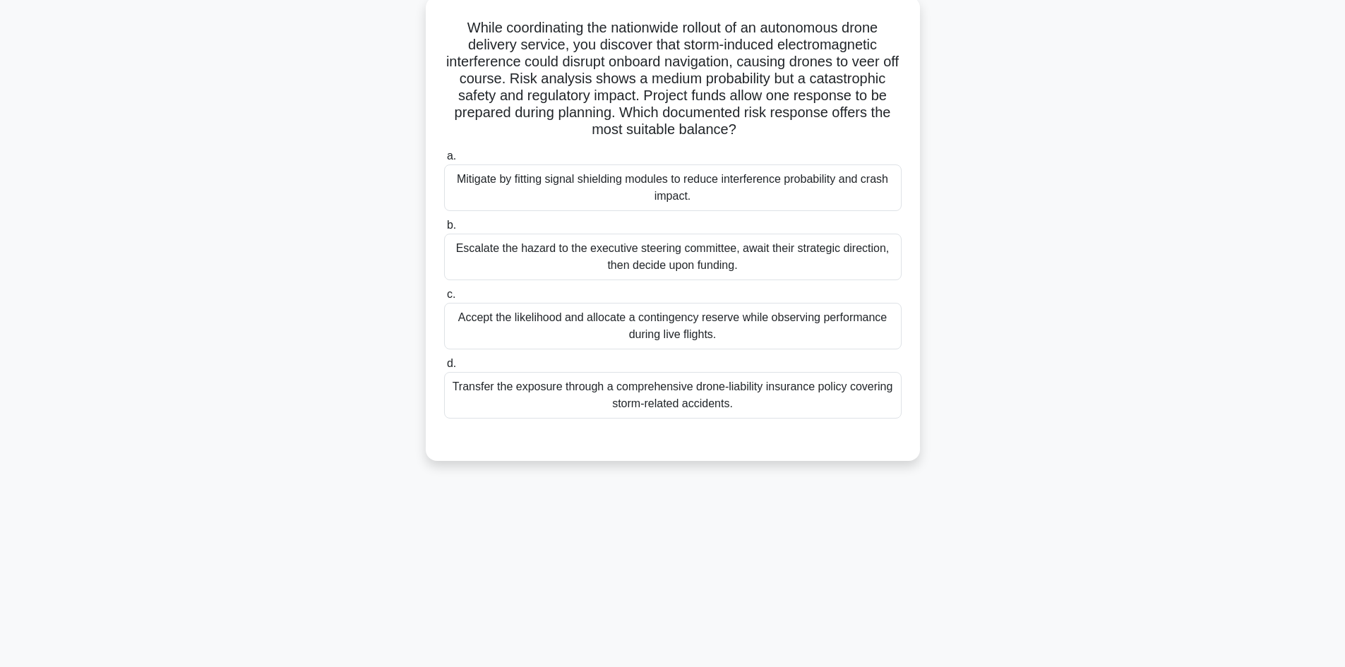
scroll to position [0, 0]
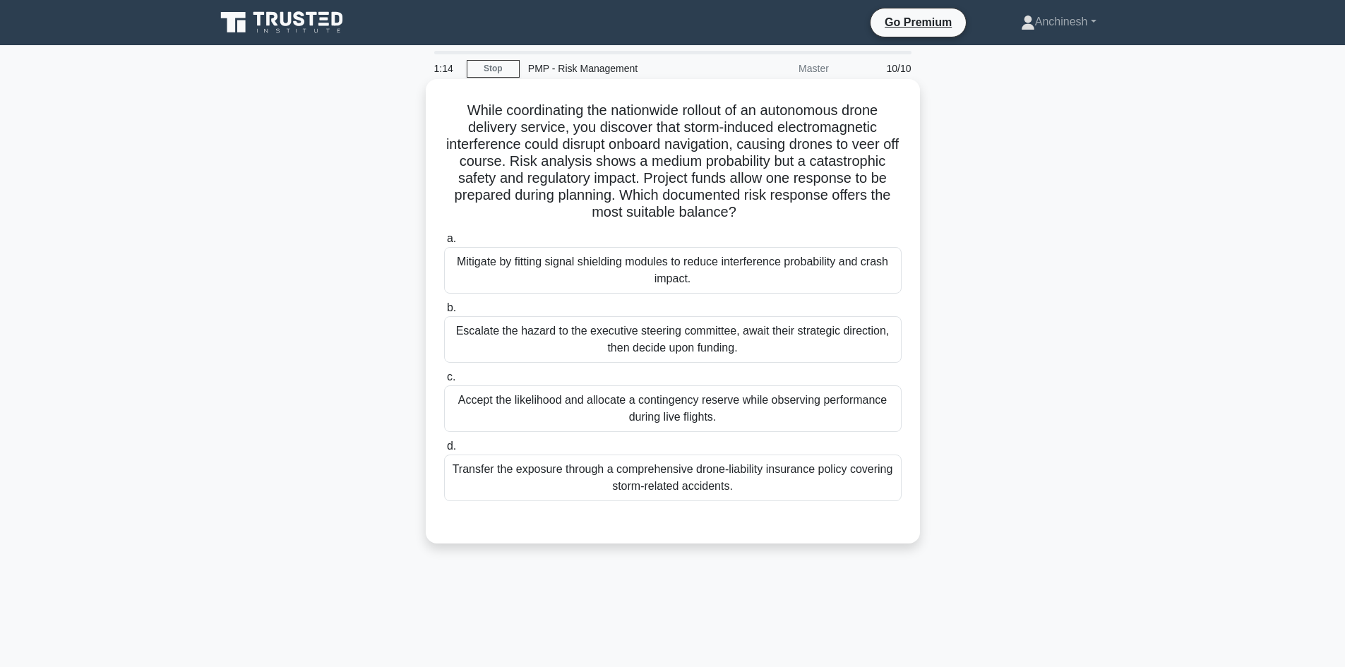
click at [645, 270] on div "Mitigate by fitting signal shielding modules to reduce interference probability…" at bounding box center [672, 270] width 457 height 47
click at [444, 244] on input "a. Mitigate by fitting signal shielding modules to reduce interference probabil…" at bounding box center [444, 238] width 0 height 9
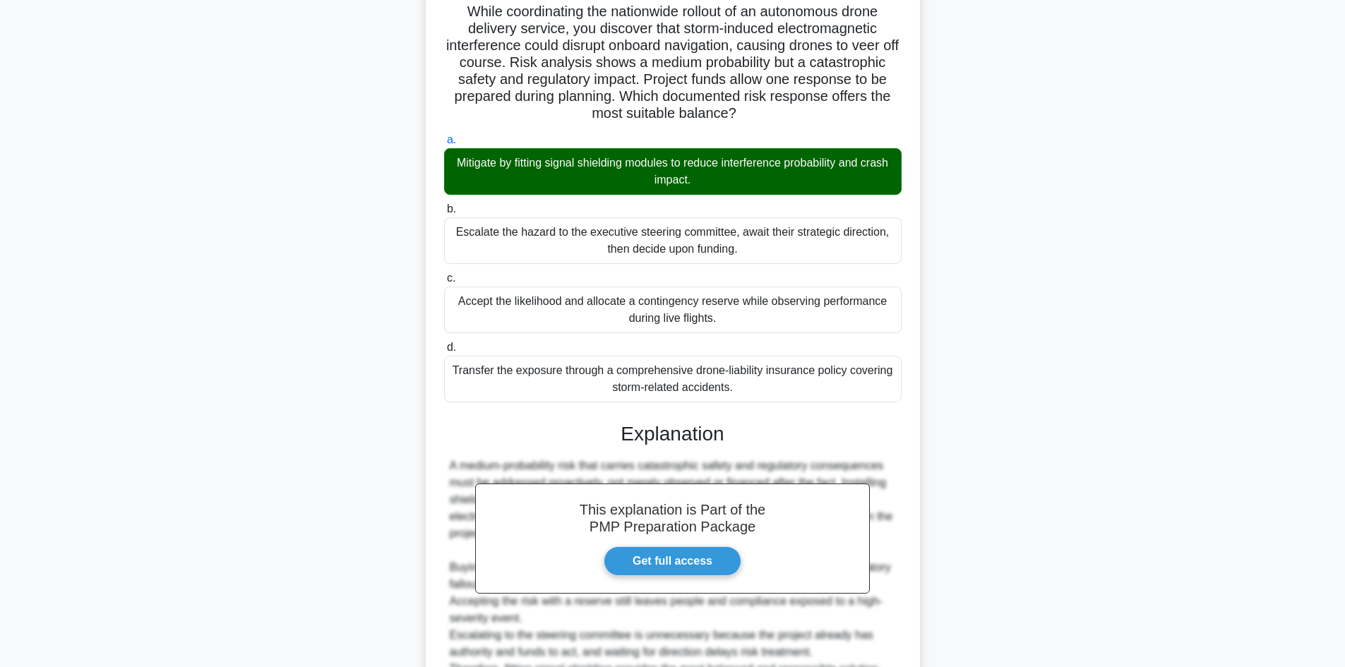
scroll to position [238, 0]
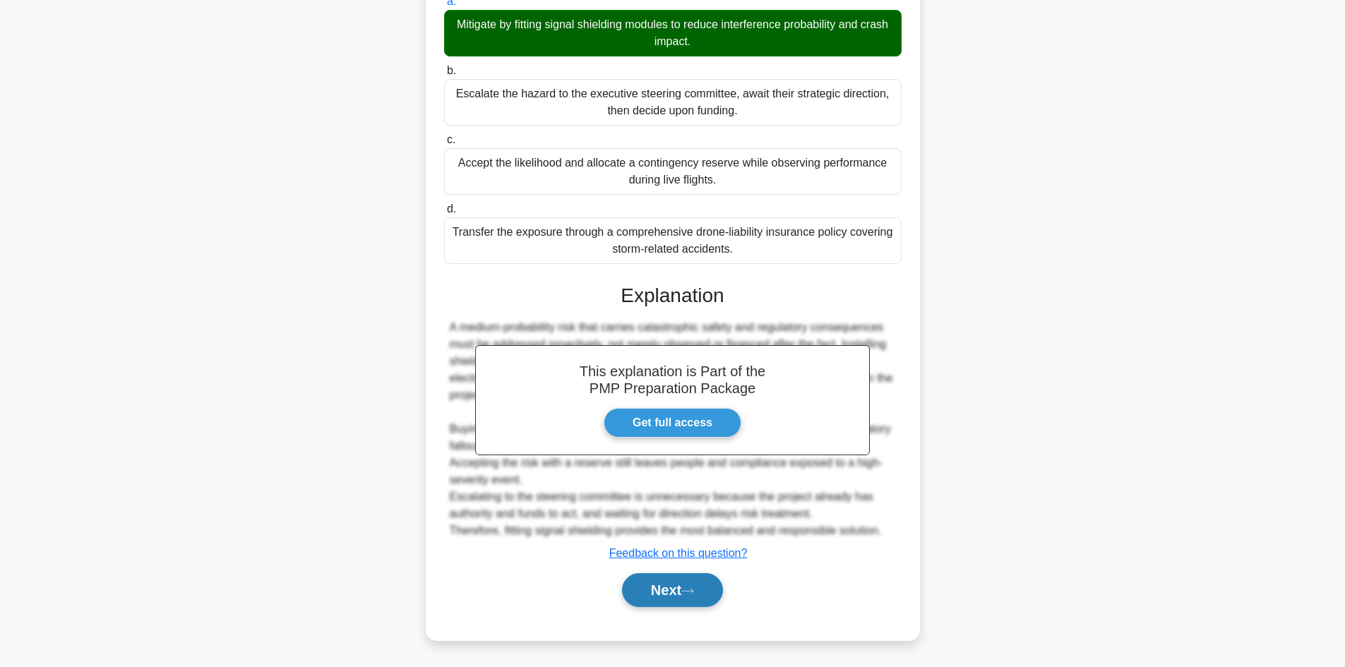
click at [657, 595] on button "Next" at bounding box center [672, 590] width 101 height 34
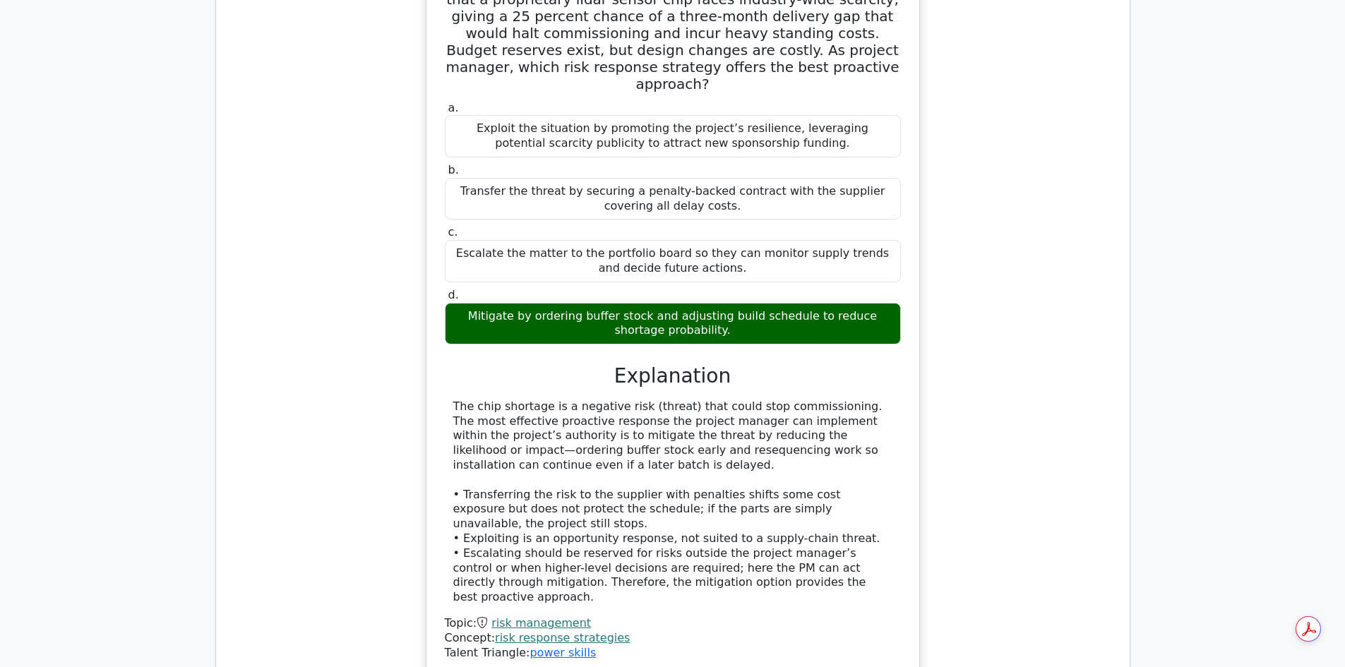
scroll to position [1412, 0]
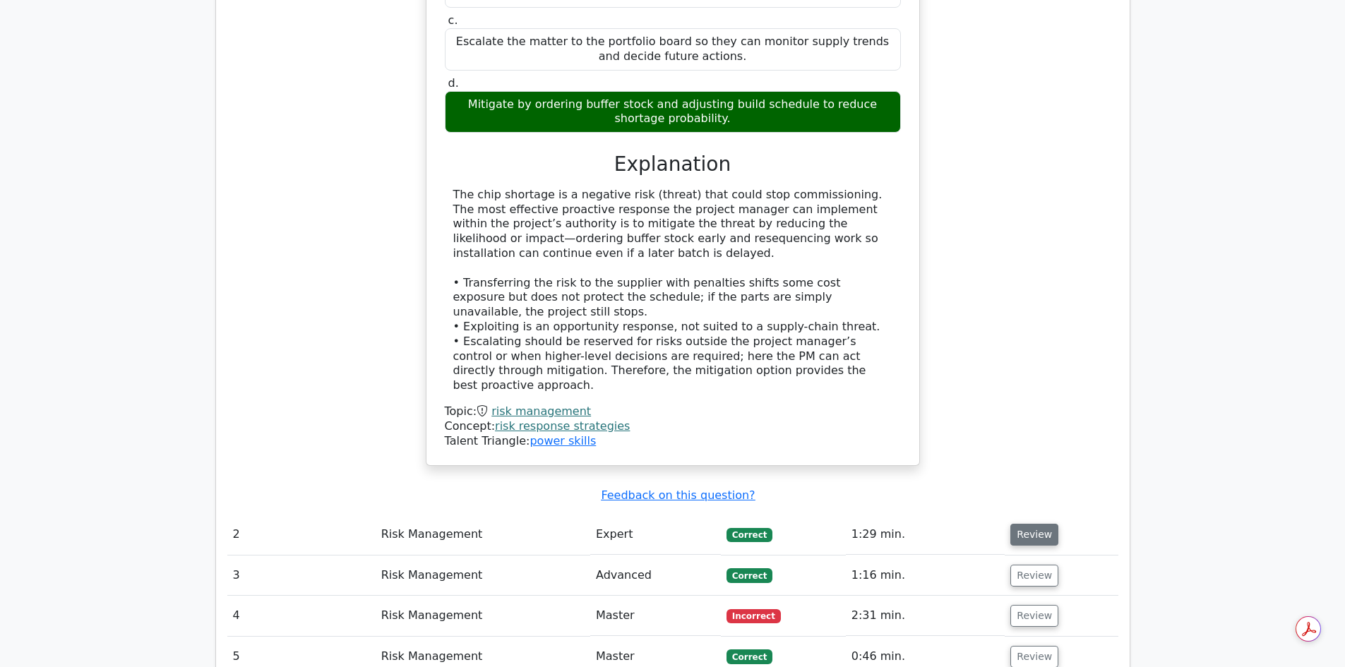
click at [1021, 524] on button "Review" at bounding box center [1034, 535] width 48 height 22
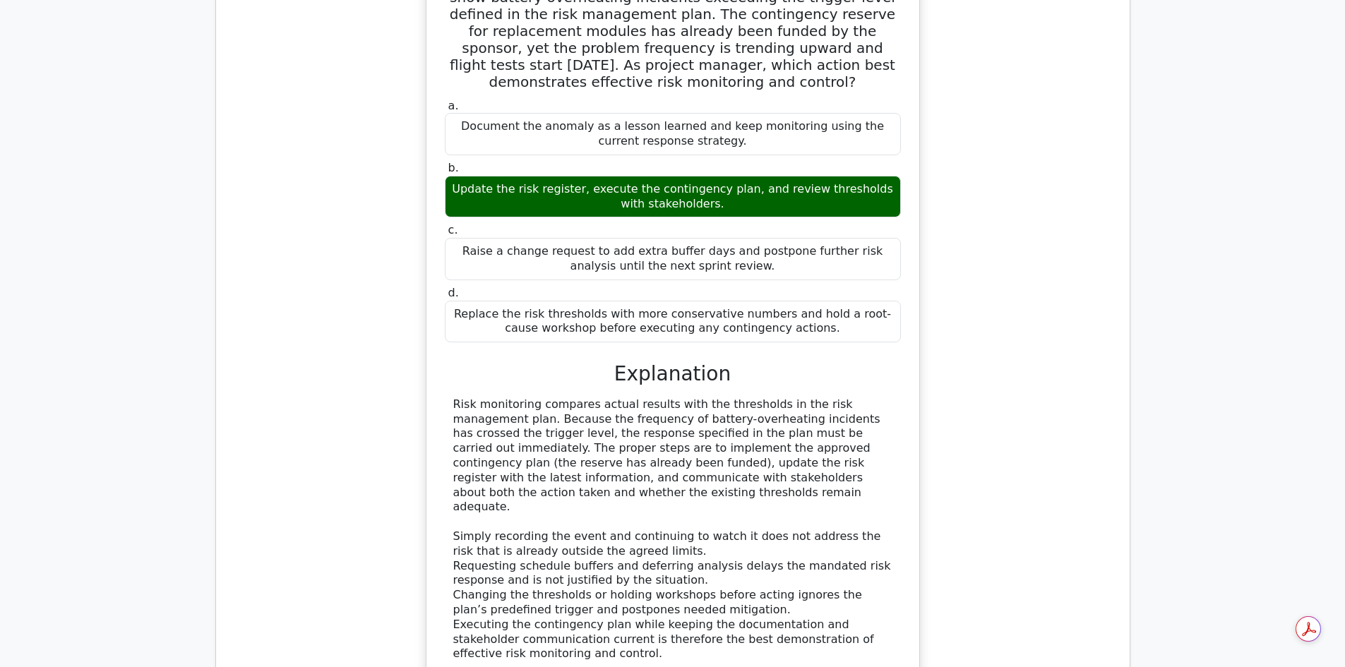
scroll to position [2259, 0]
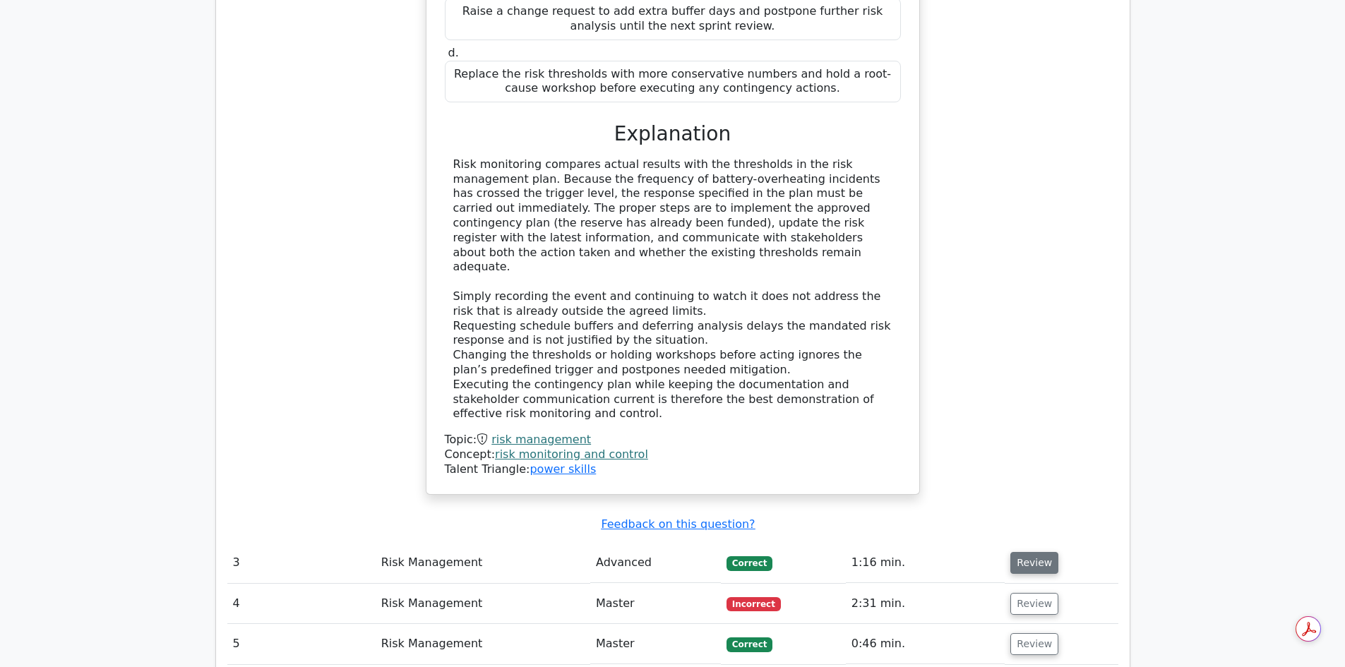
click at [1041, 552] on button "Review" at bounding box center [1034, 563] width 48 height 22
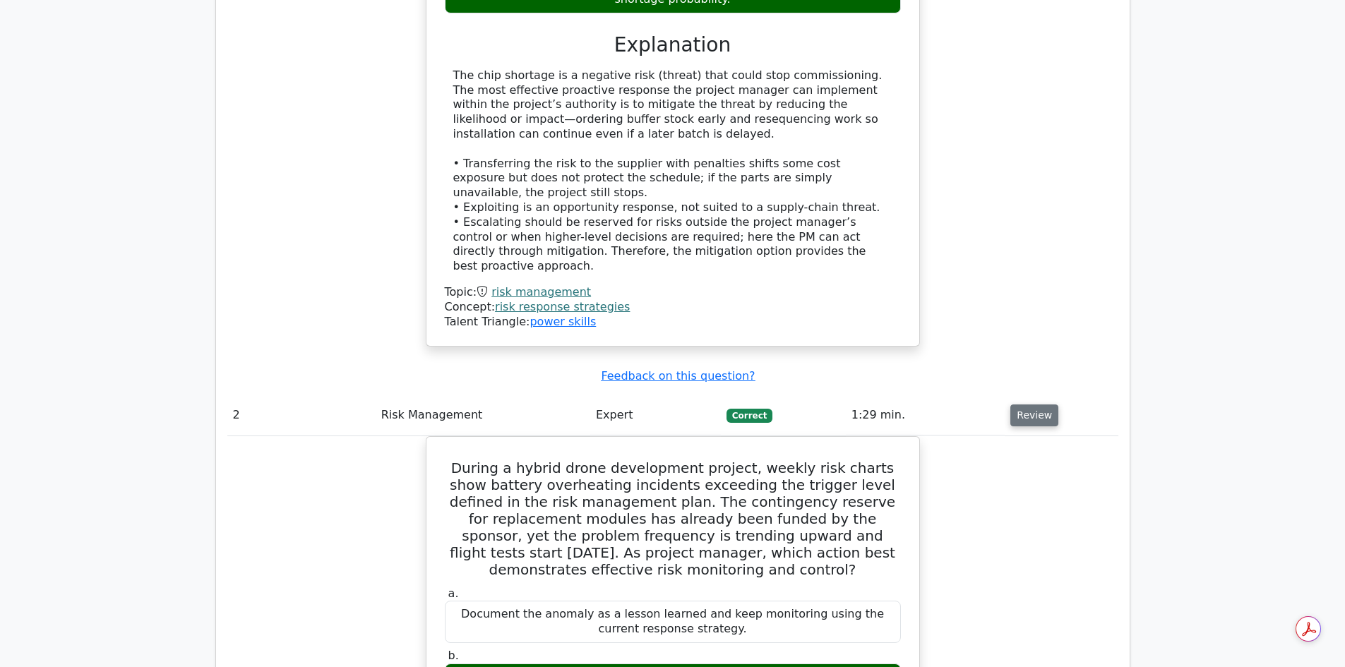
scroll to position [1412, 0]
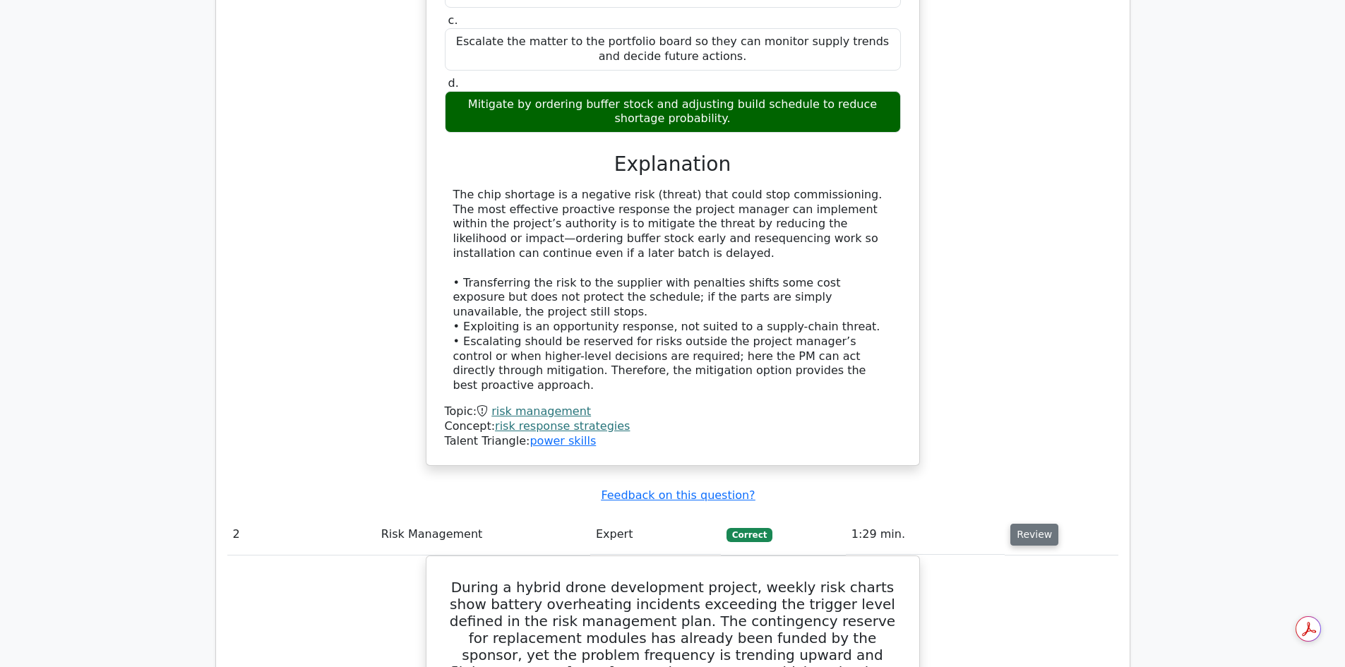
click at [1024, 524] on button "Review" at bounding box center [1034, 535] width 48 height 22
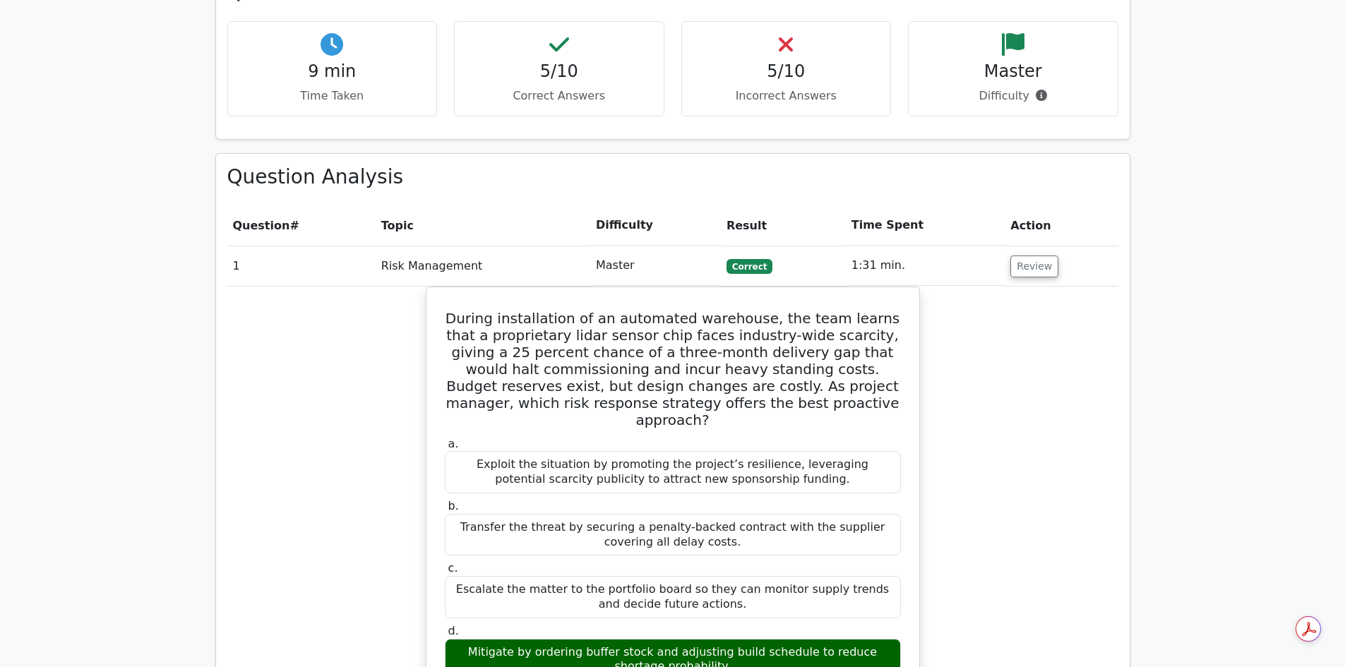
scroll to position [847, 0]
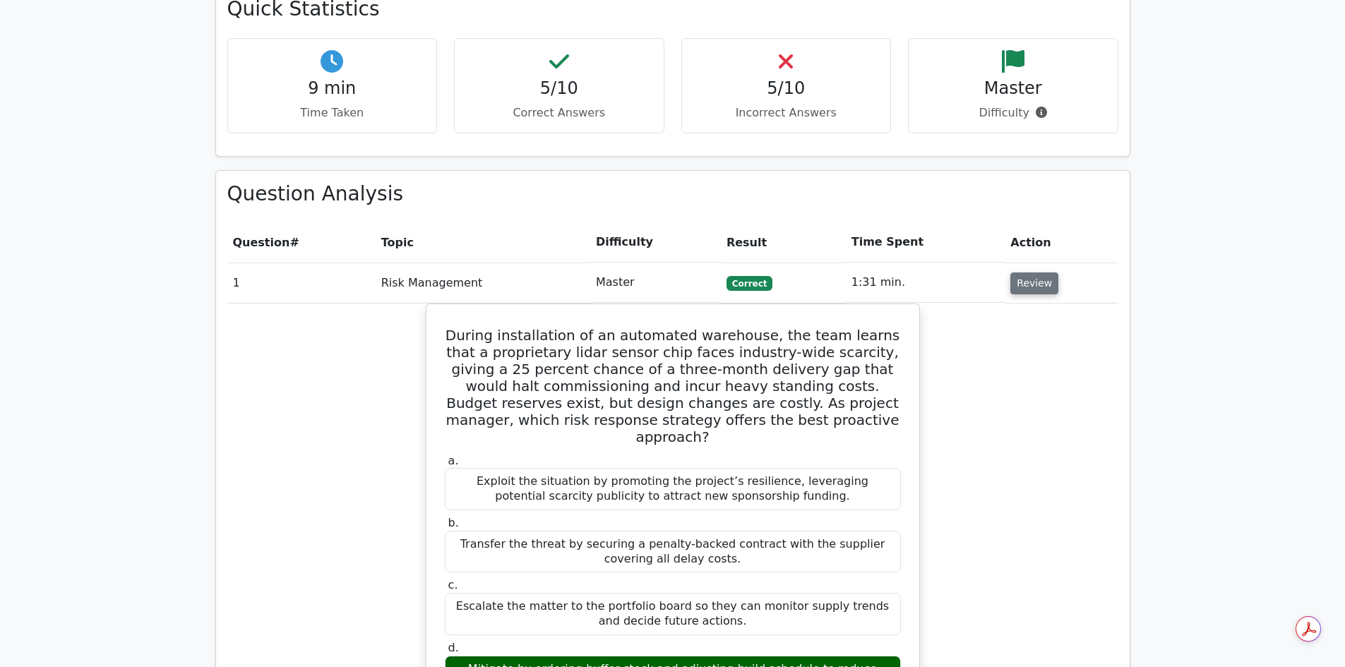
click at [1033, 273] on button "Review" at bounding box center [1034, 284] width 48 height 22
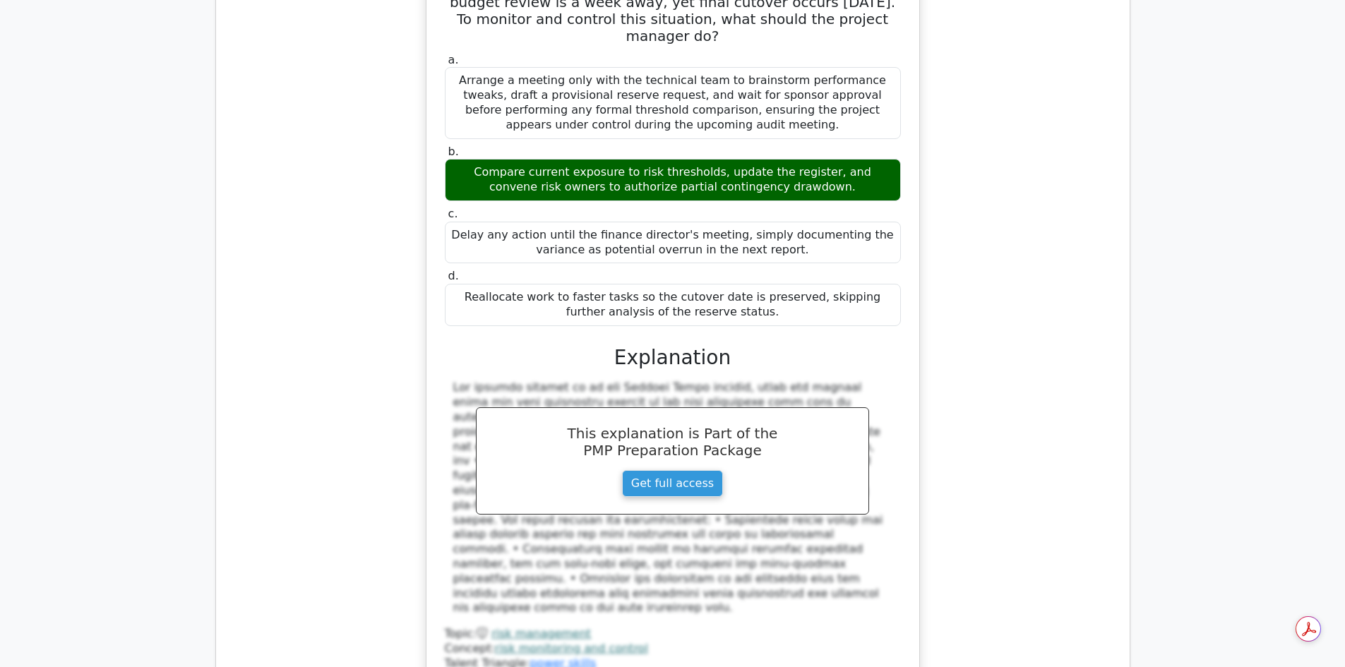
scroll to position [1341, 0]
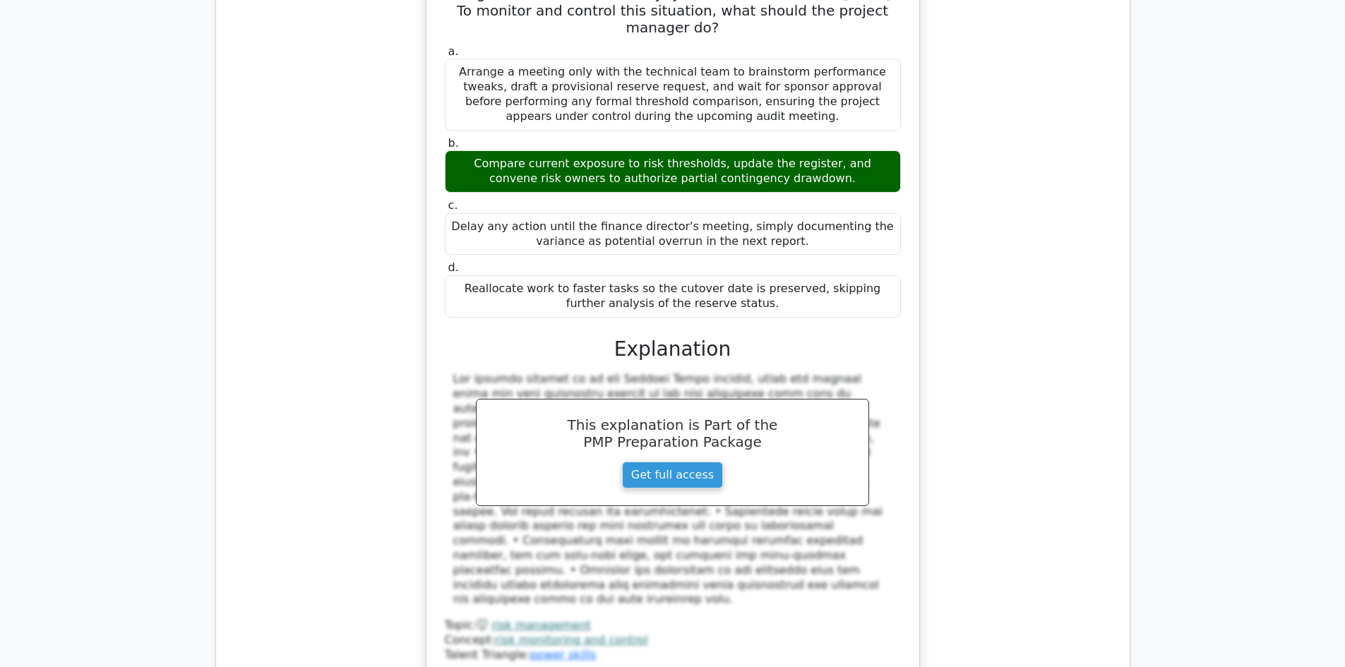
scroll to position [1130, 0]
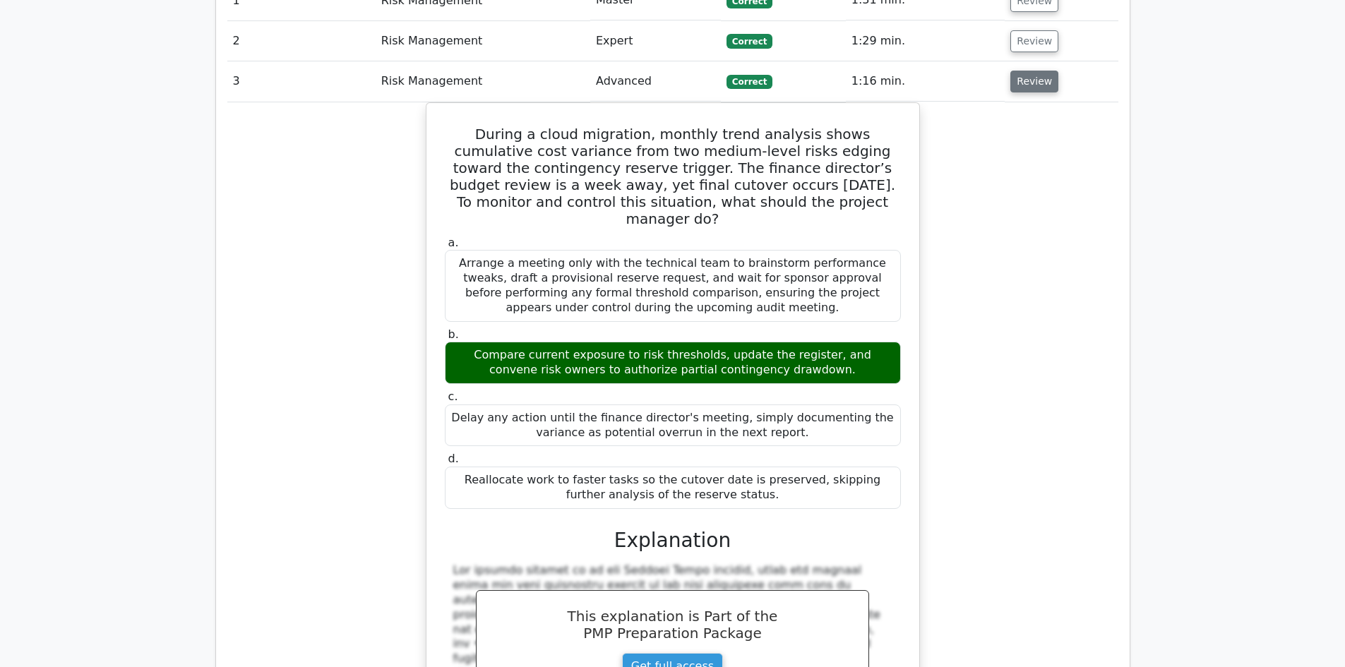
click at [1020, 71] on button "Review" at bounding box center [1034, 82] width 48 height 22
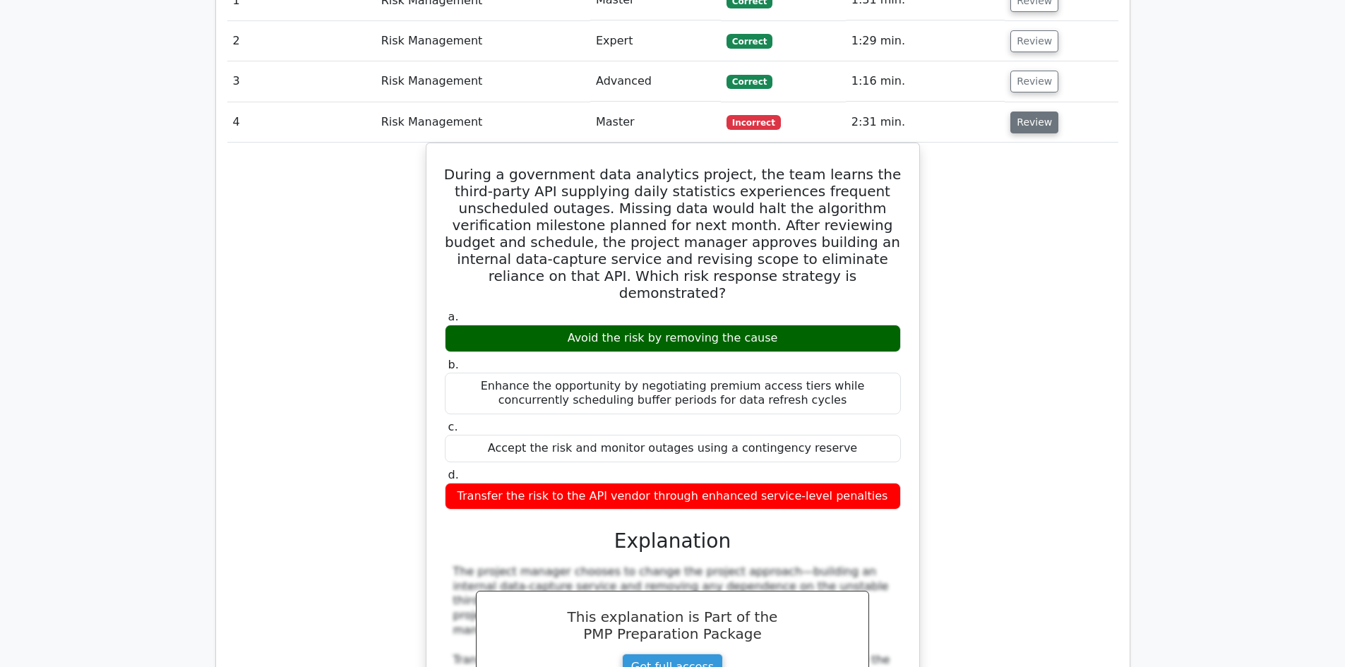
click at [1040, 112] on button "Review" at bounding box center [1034, 123] width 48 height 22
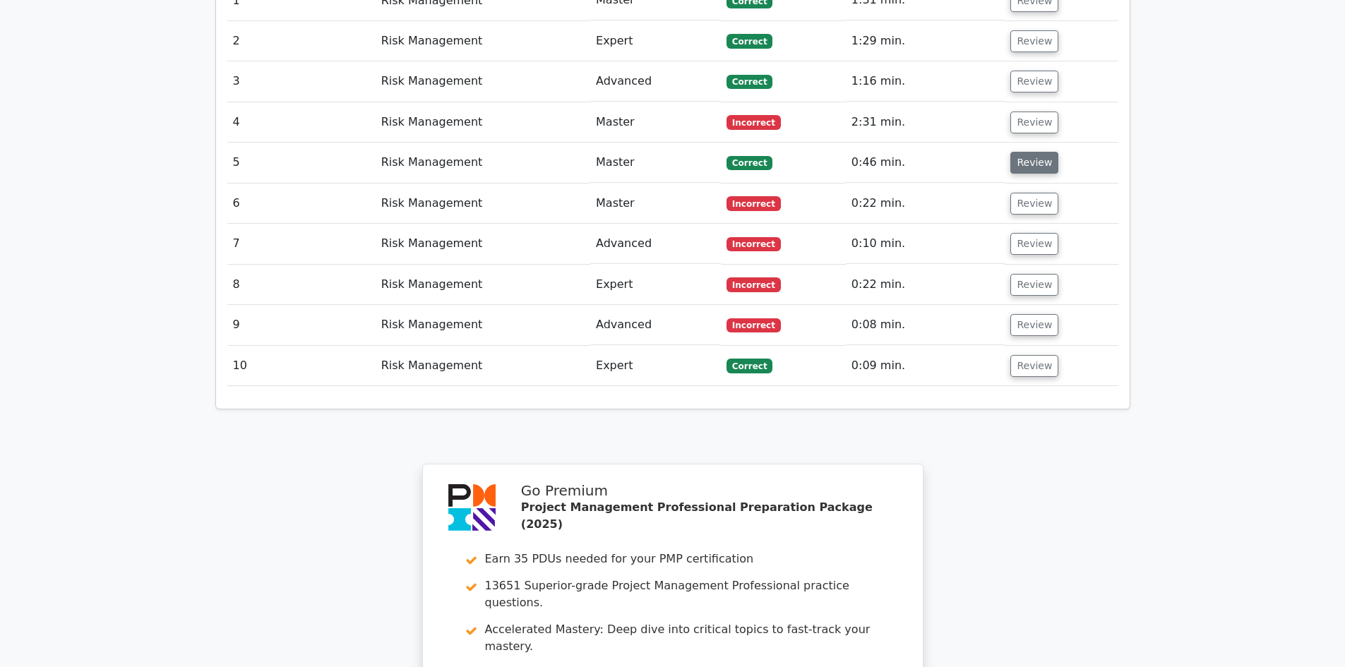
click at [1033, 152] on button "Review" at bounding box center [1034, 163] width 48 height 22
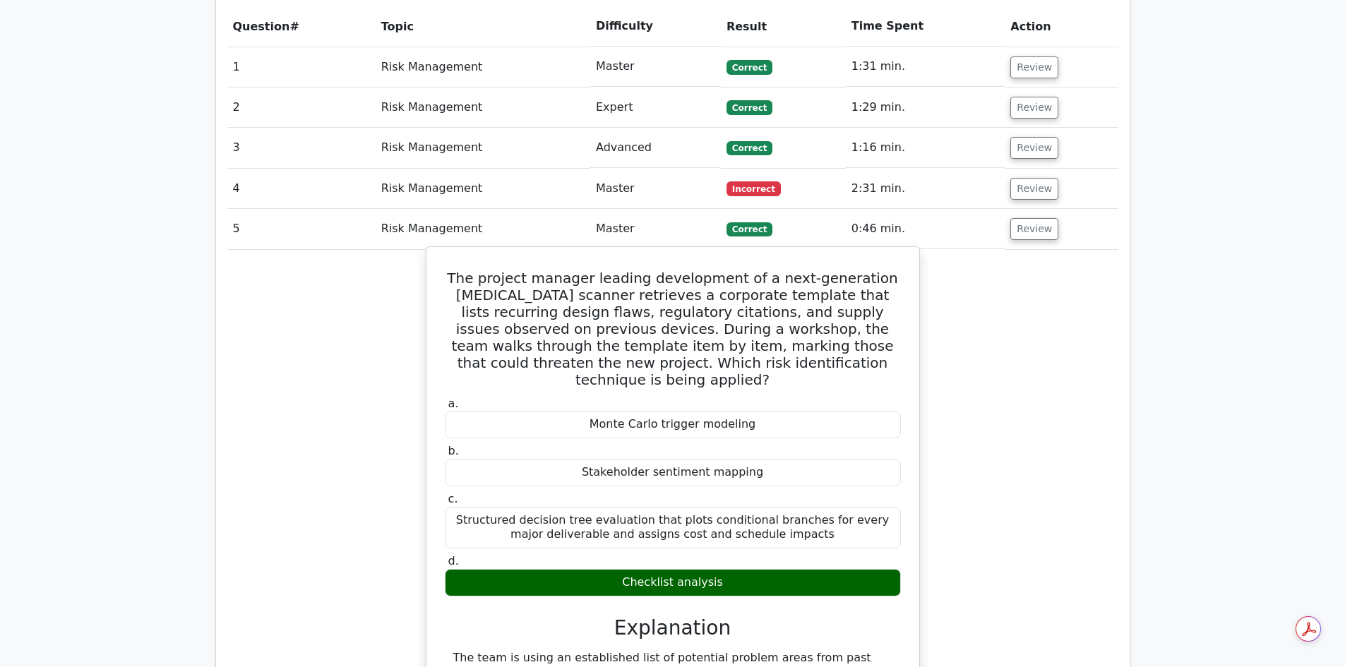
scroll to position [988, 0]
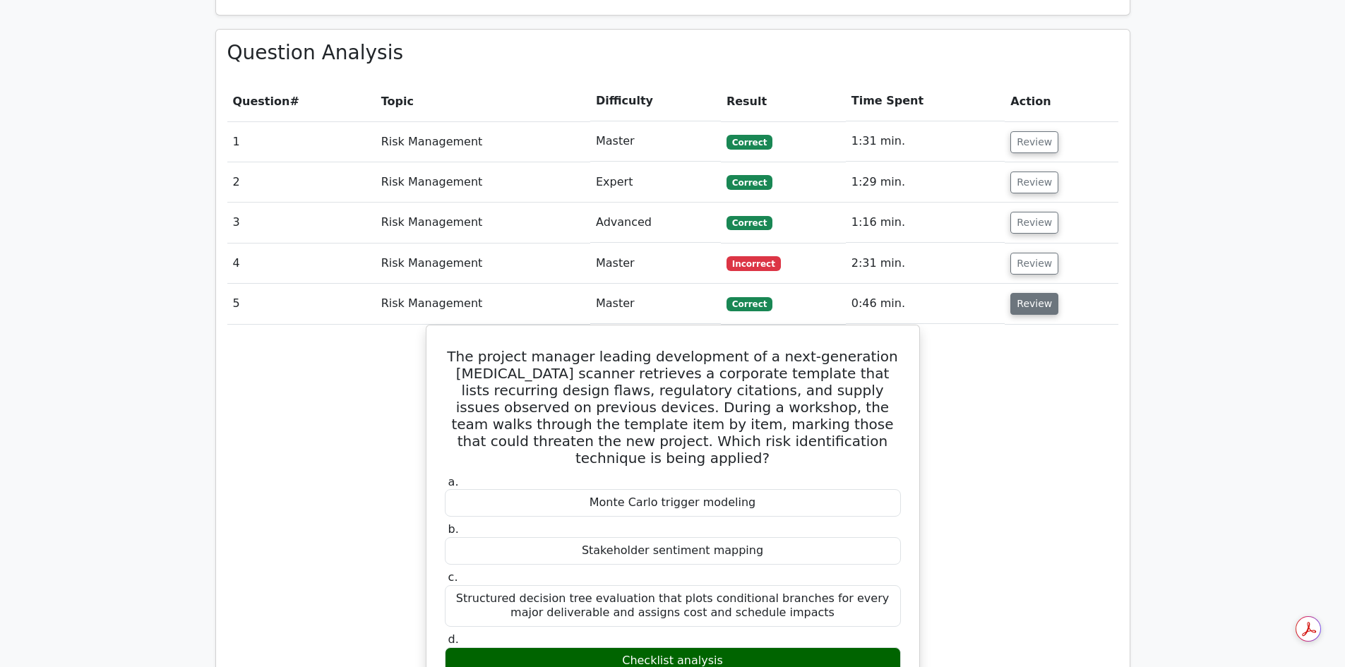
click at [1030, 293] on button "Review" at bounding box center [1034, 304] width 48 height 22
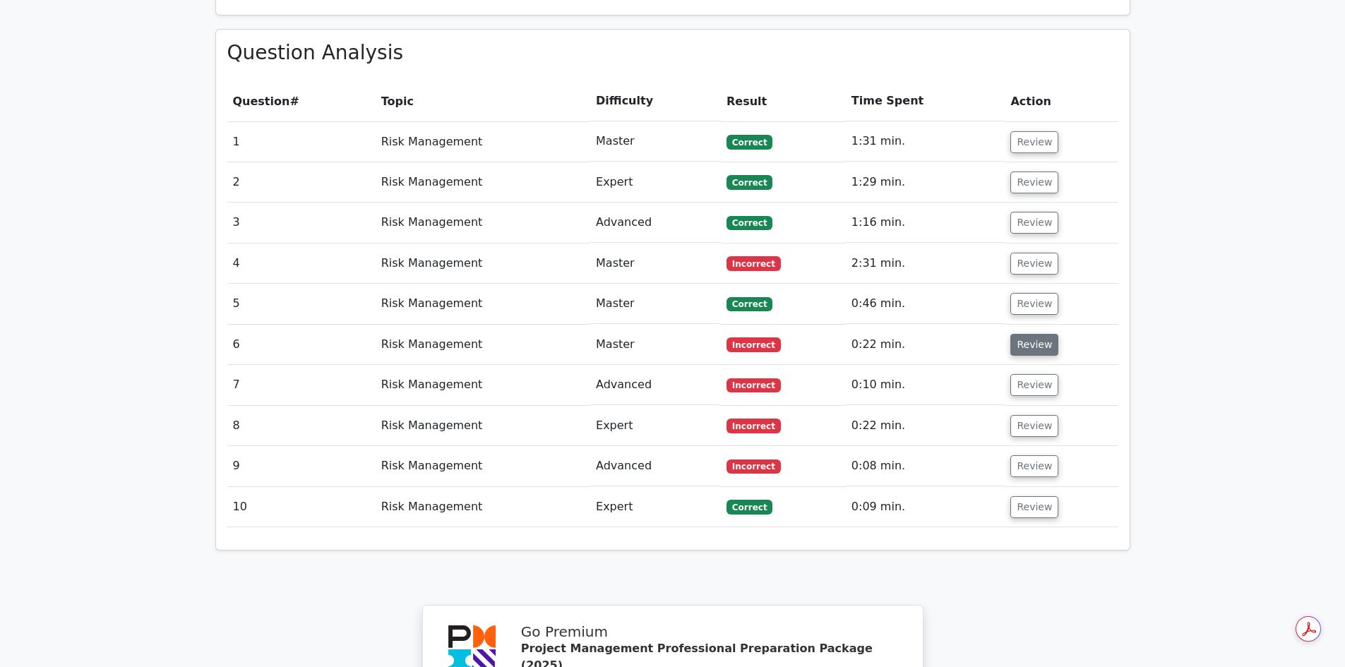
click at [1029, 334] on button "Review" at bounding box center [1034, 345] width 48 height 22
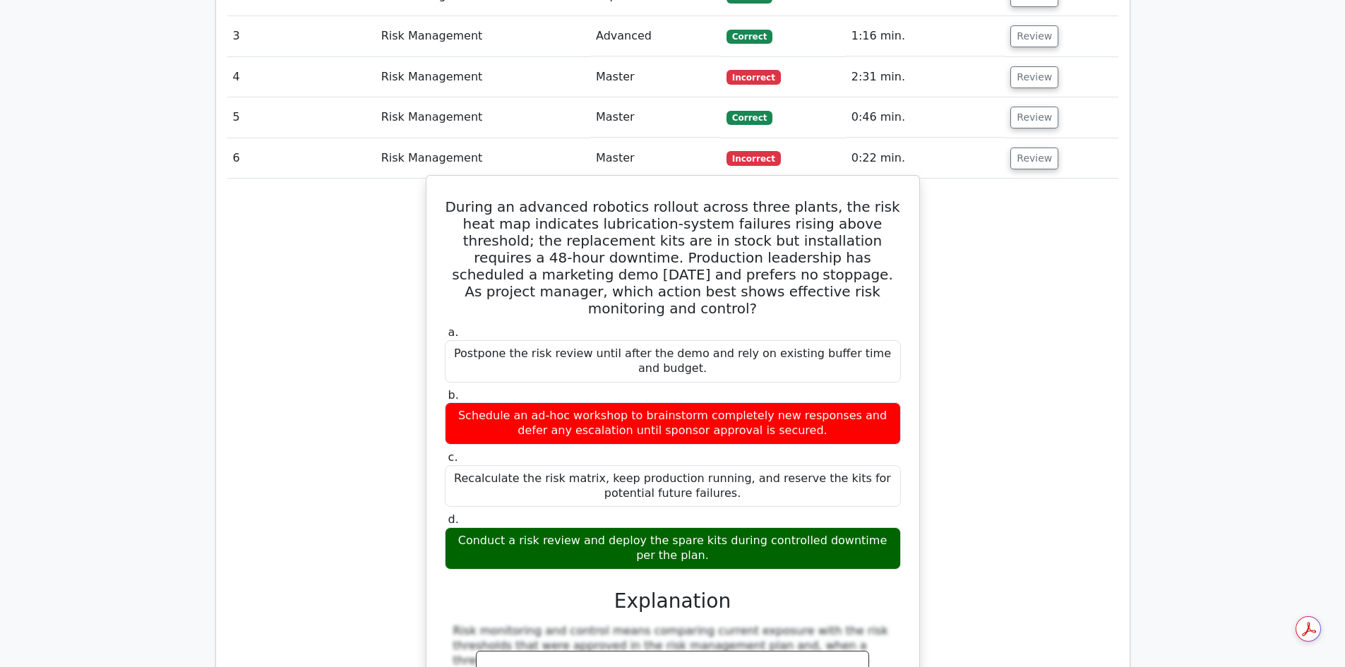
scroll to position [1200, 0]
